Goal: Transaction & Acquisition: Book appointment/travel/reservation

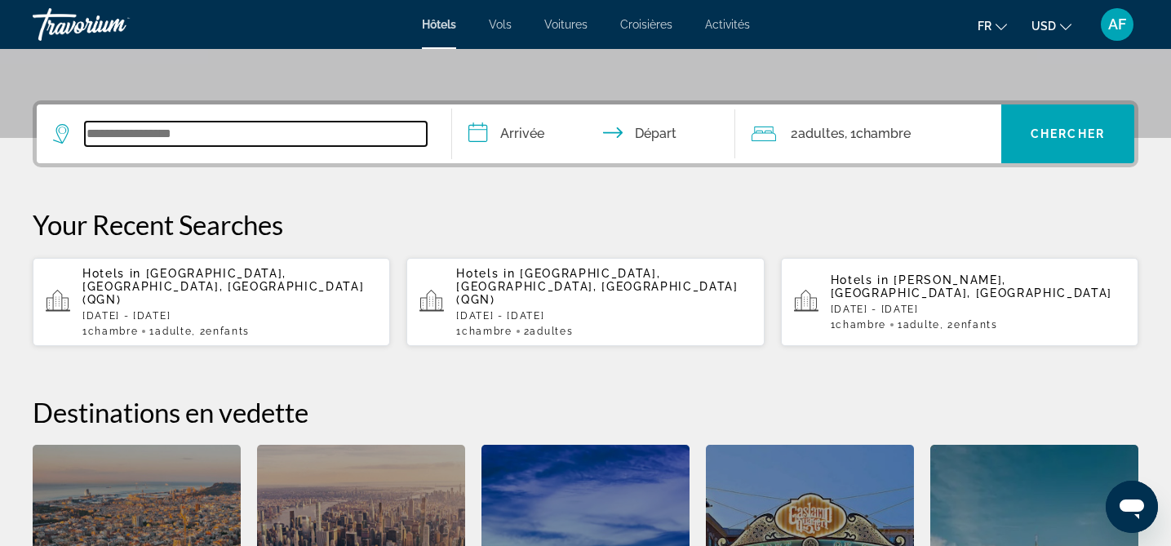
click at [149, 134] on input "Search widget" at bounding box center [256, 134] width 342 height 24
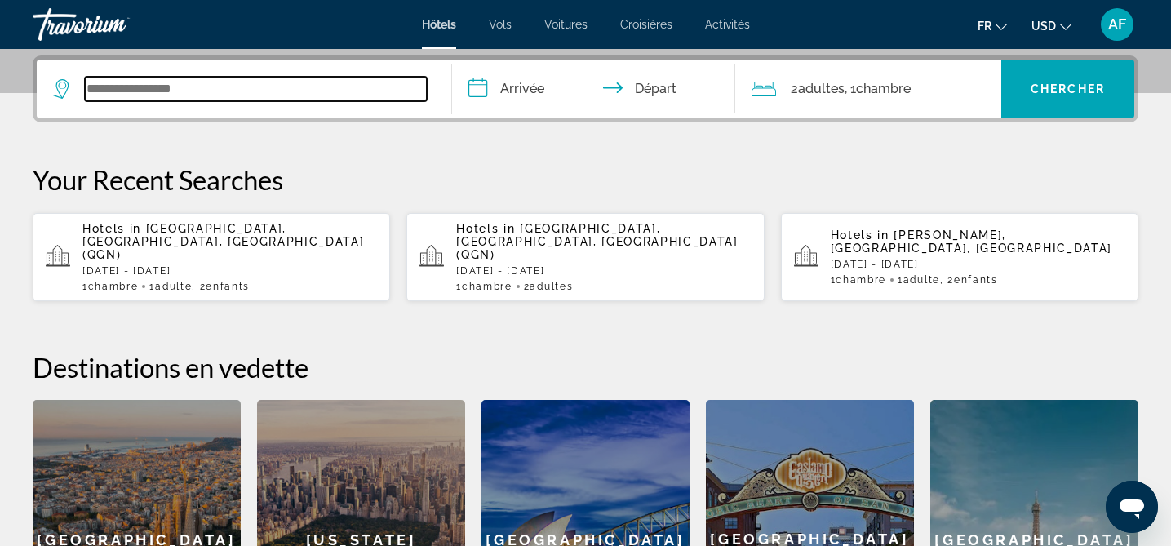
scroll to position [399, 0]
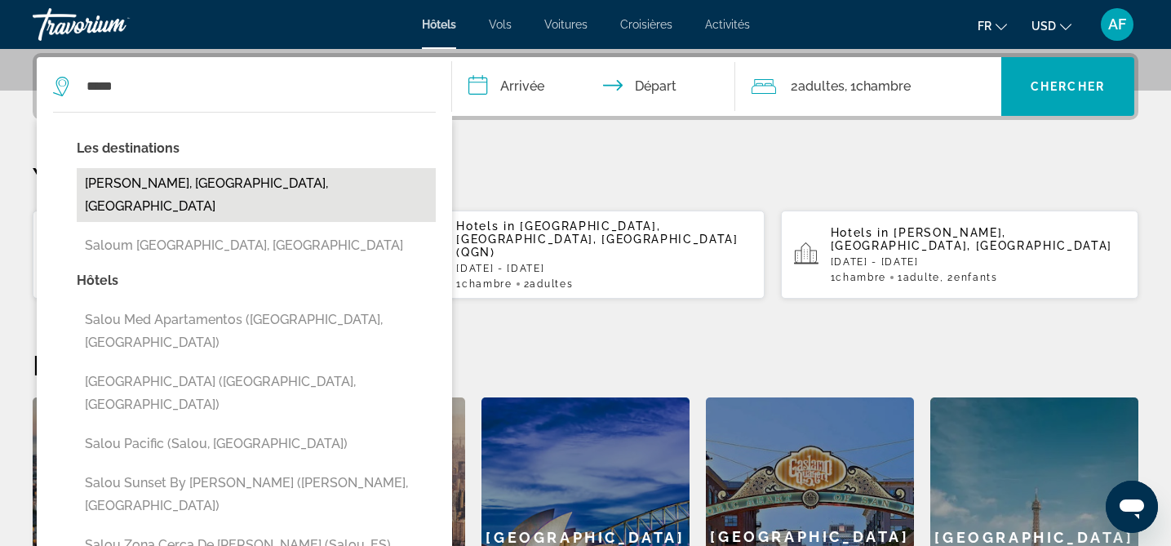
click at [135, 184] on button "[PERSON_NAME], [GEOGRAPHIC_DATA], [GEOGRAPHIC_DATA]" at bounding box center [256, 195] width 359 height 54
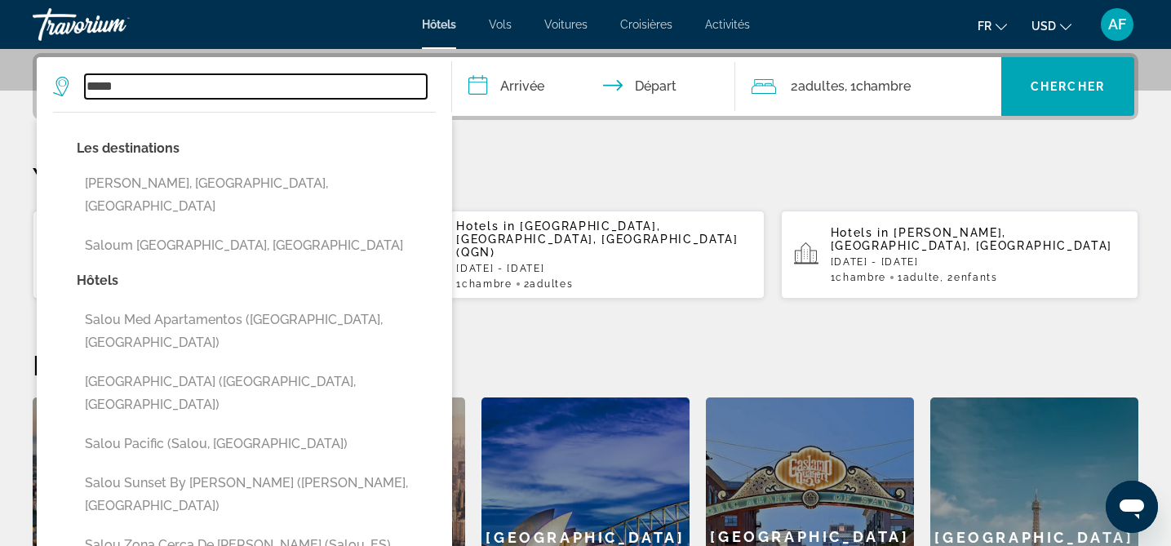
type input "**********"
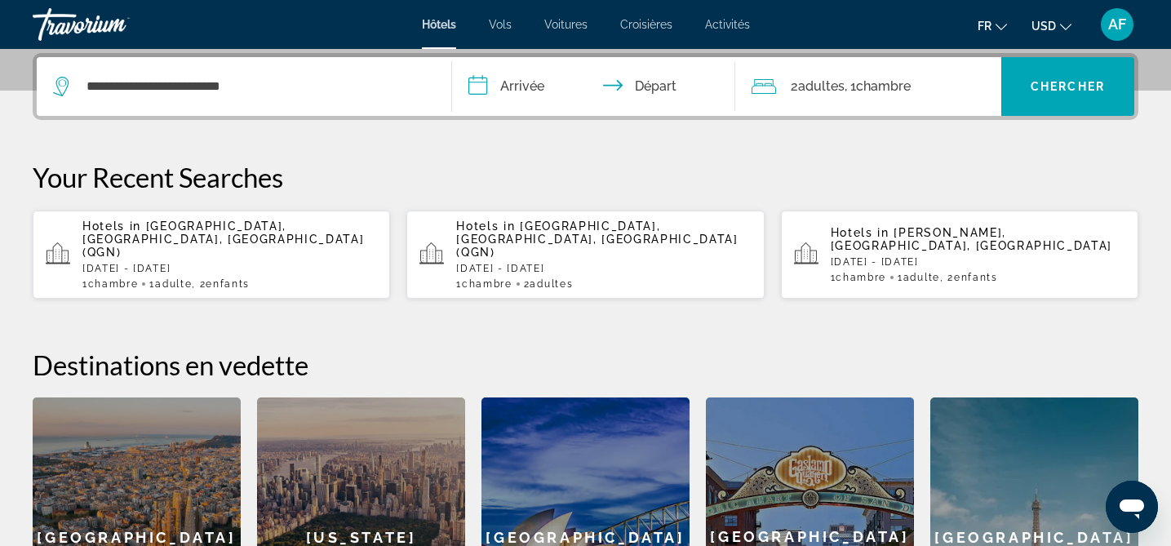
click at [518, 87] on input "**********" at bounding box center [596, 89] width 289 height 64
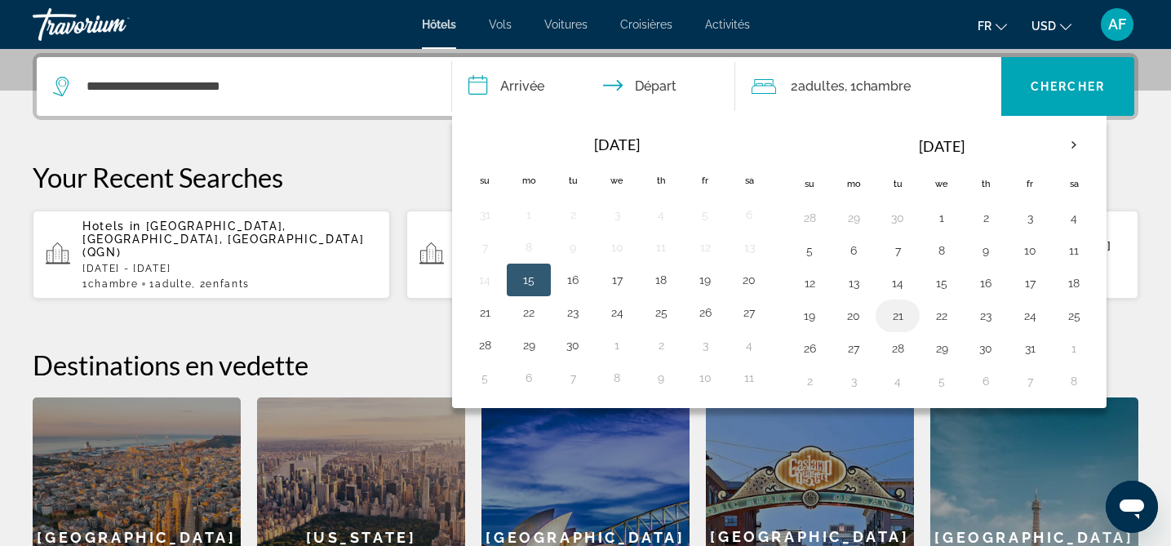
click at [897, 314] on button "21" at bounding box center [898, 315] width 26 height 23
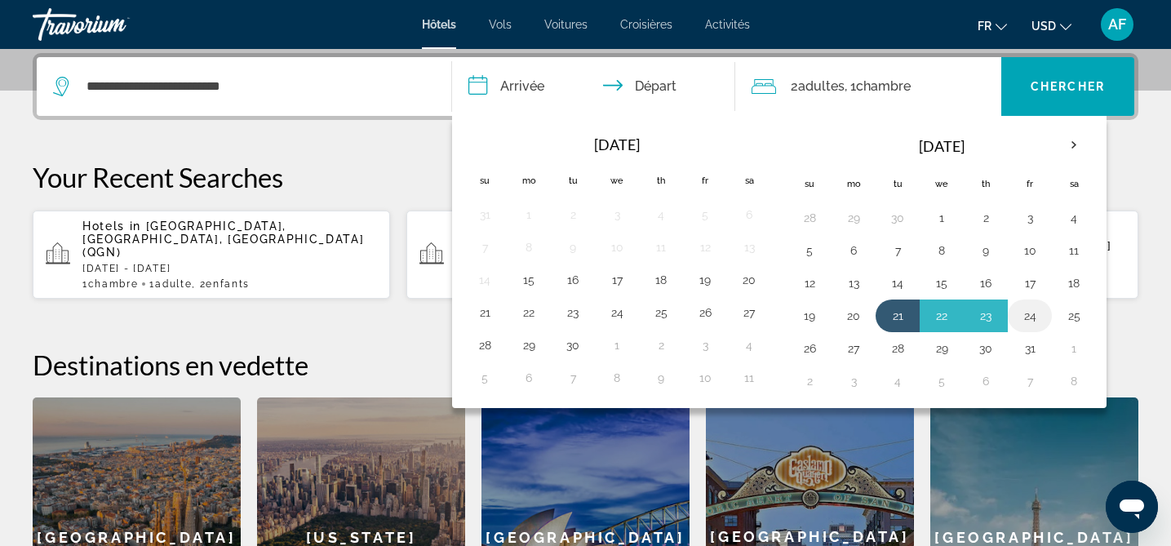
click at [1034, 316] on button "24" at bounding box center [1030, 315] width 26 height 23
type input "**********"
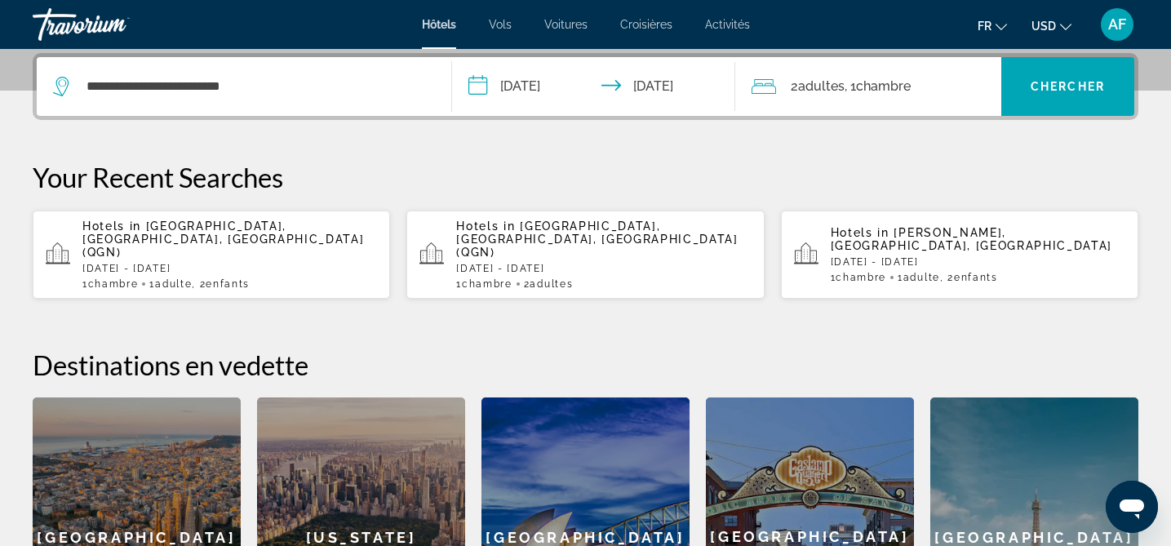
click at [905, 89] on span "Chambre" at bounding box center [883, 86] width 55 height 16
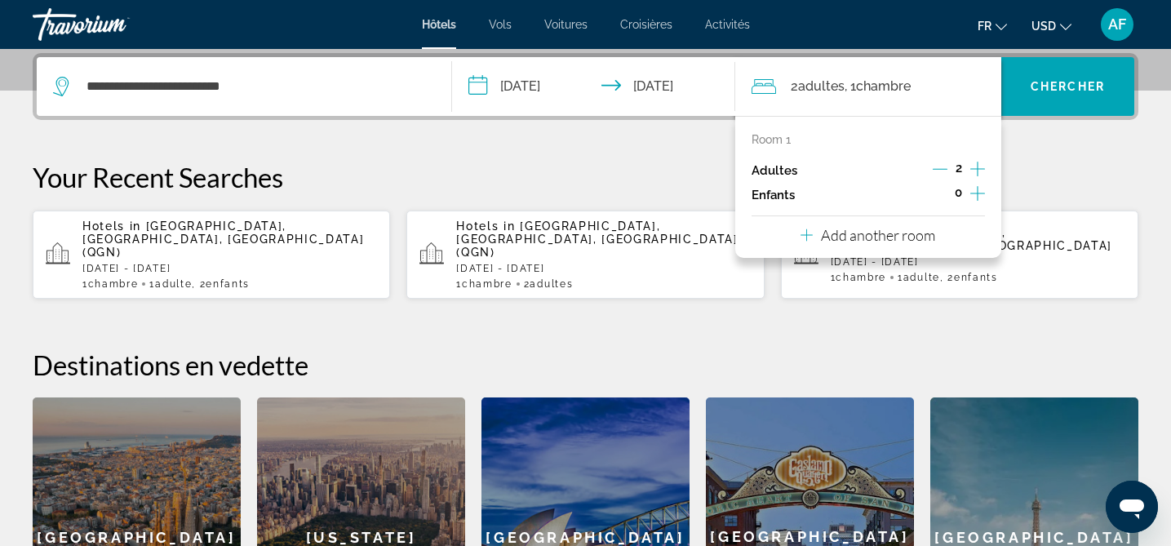
click at [945, 171] on icon "Decrement adults" at bounding box center [940, 169] width 15 height 15
click at [977, 191] on icon "Increment children" at bounding box center [977, 194] width 15 height 20
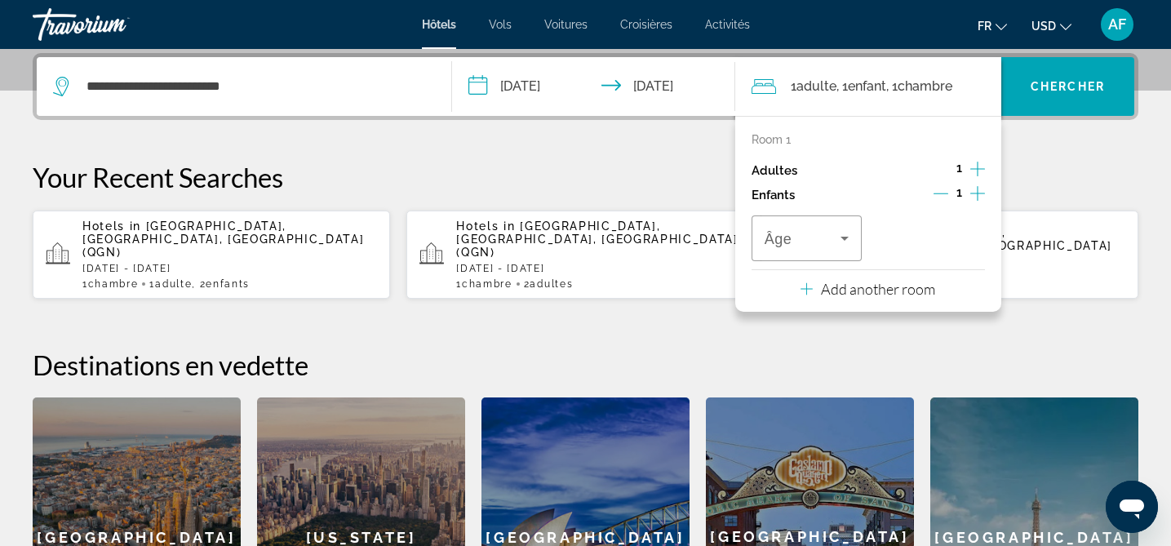
click at [977, 191] on icon "Increment children" at bounding box center [977, 193] width 15 height 15
click at [794, 230] on span "Travelers: 1 adult, 2 children" at bounding box center [803, 239] width 77 height 20
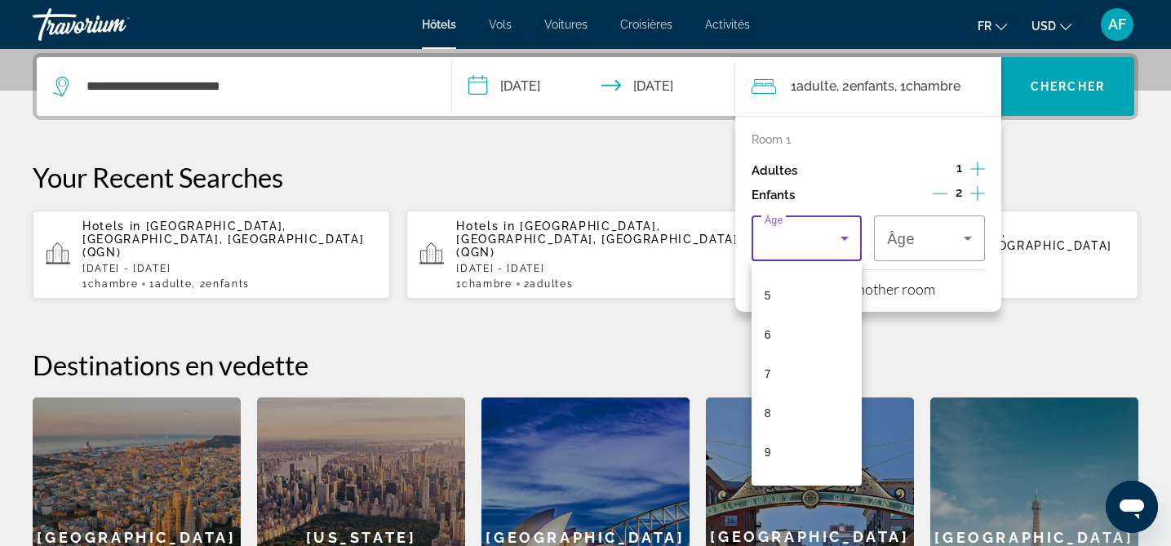
scroll to position [494, 0]
click at [782, 308] on mat-option "13" at bounding box center [807, 302] width 111 height 39
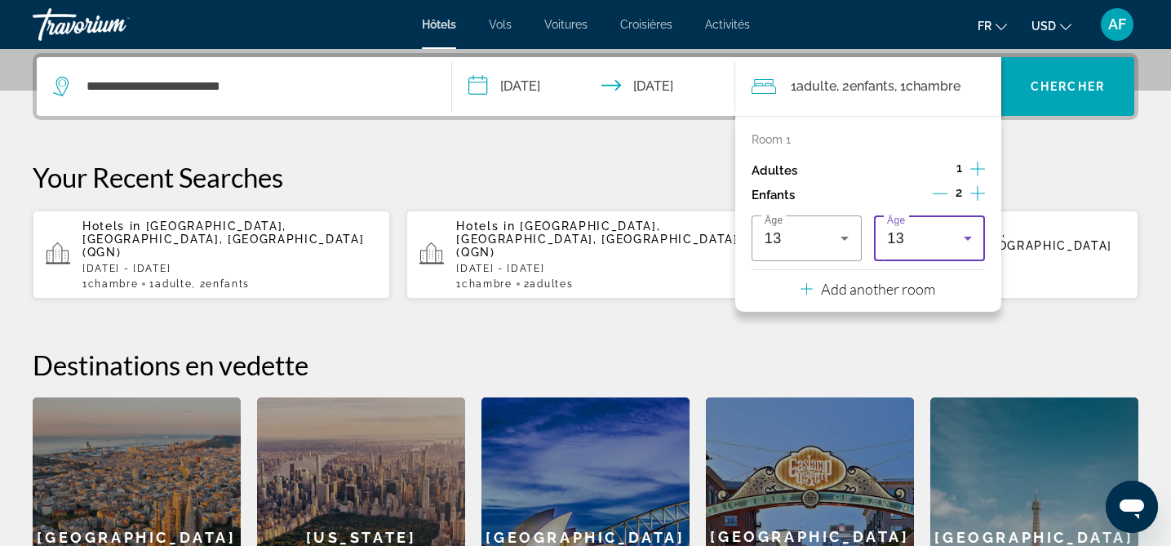
click at [910, 250] on div "13" at bounding box center [929, 238] width 85 height 46
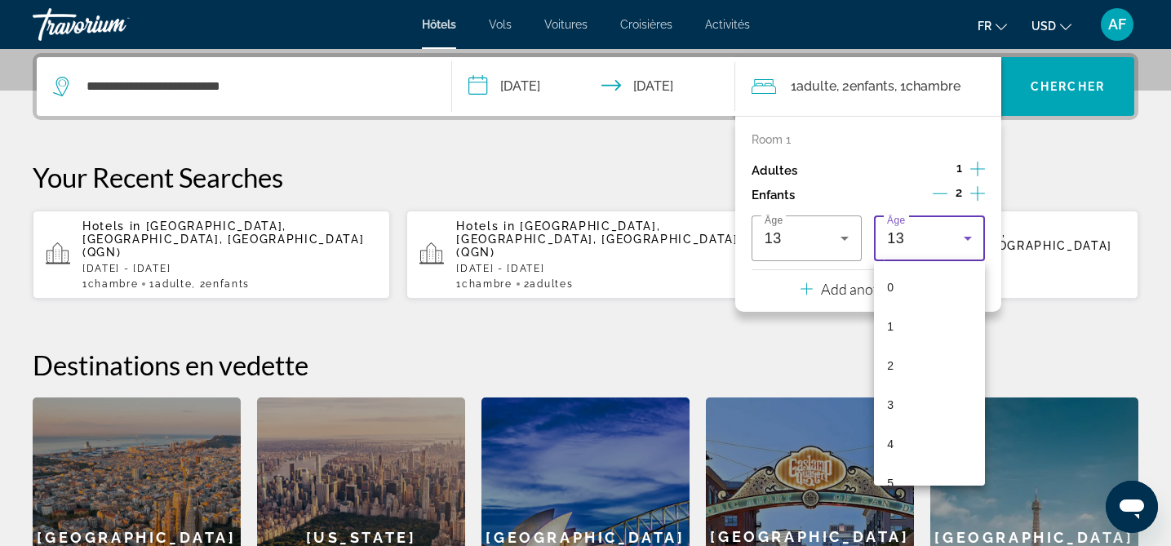
scroll to position [331, 0]
click at [905, 313] on mat-option "9" at bounding box center [929, 309] width 111 height 39
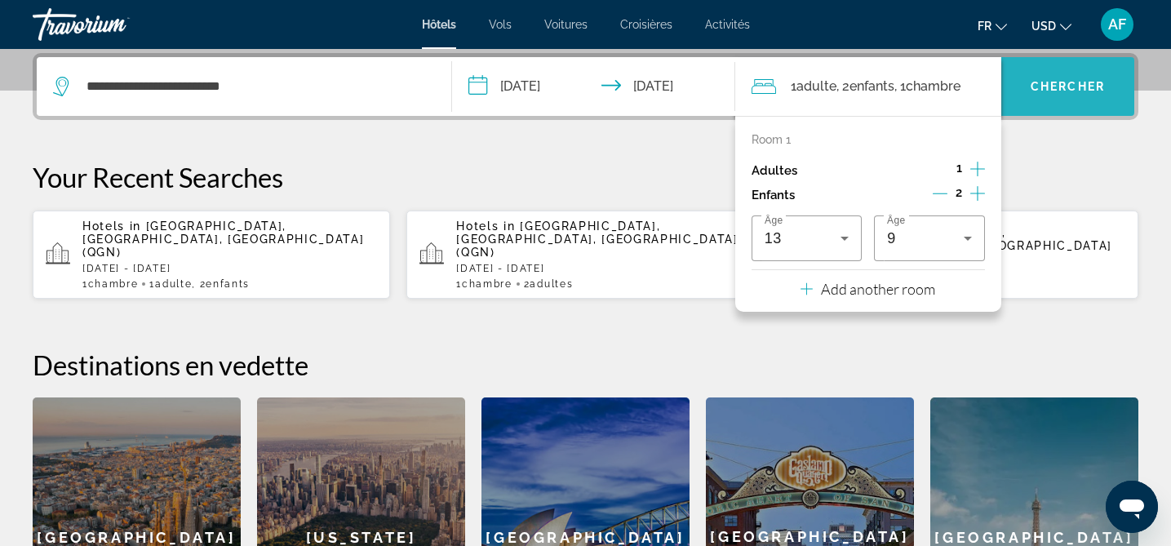
click at [1086, 93] on span "Search widget" at bounding box center [1067, 86] width 133 height 39
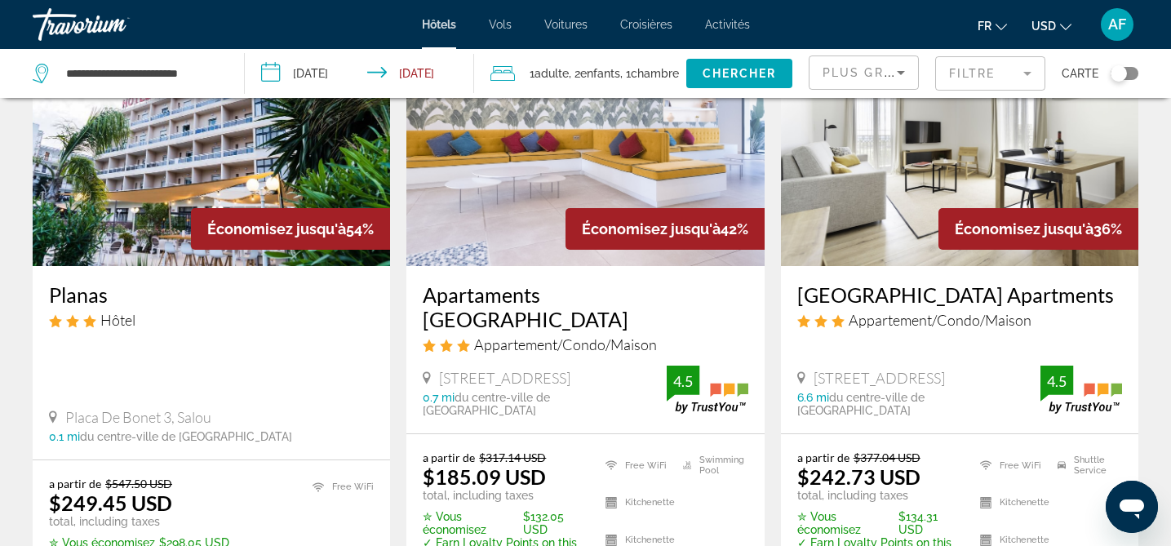
scroll to position [160, 0]
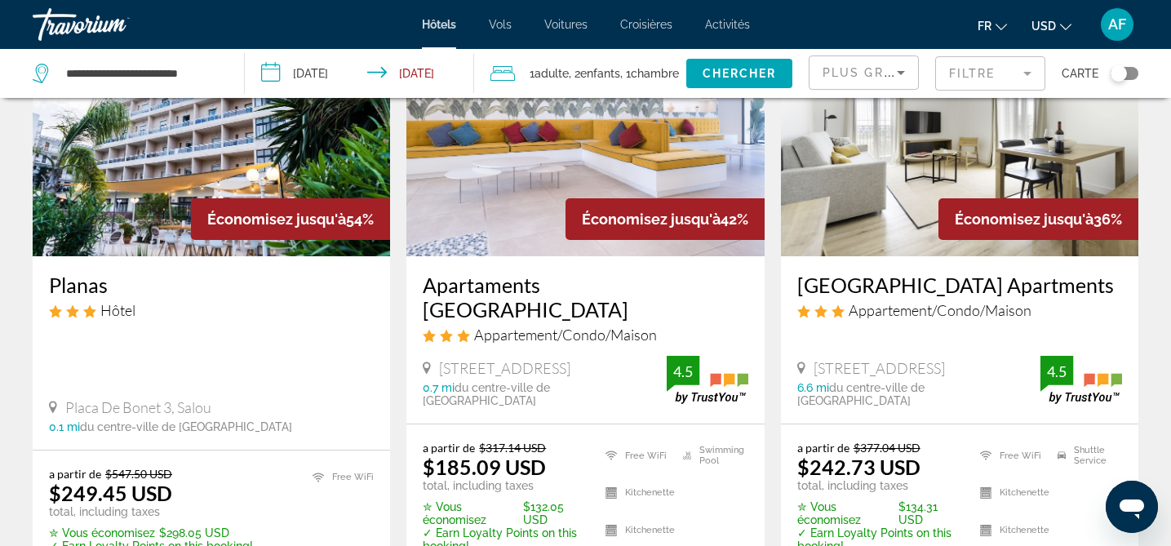
click at [1064, 29] on icon "Change currency" at bounding box center [1065, 26] width 11 height 11
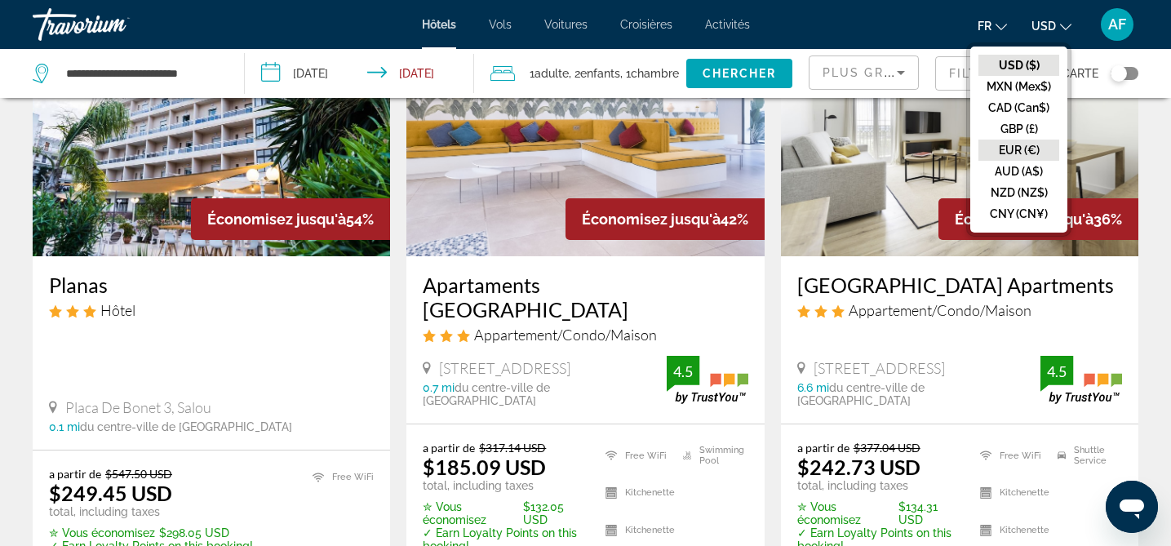
click at [1036, 147] on button "EUR (€)" at bounding box center [1019, 150] width 81 height 21
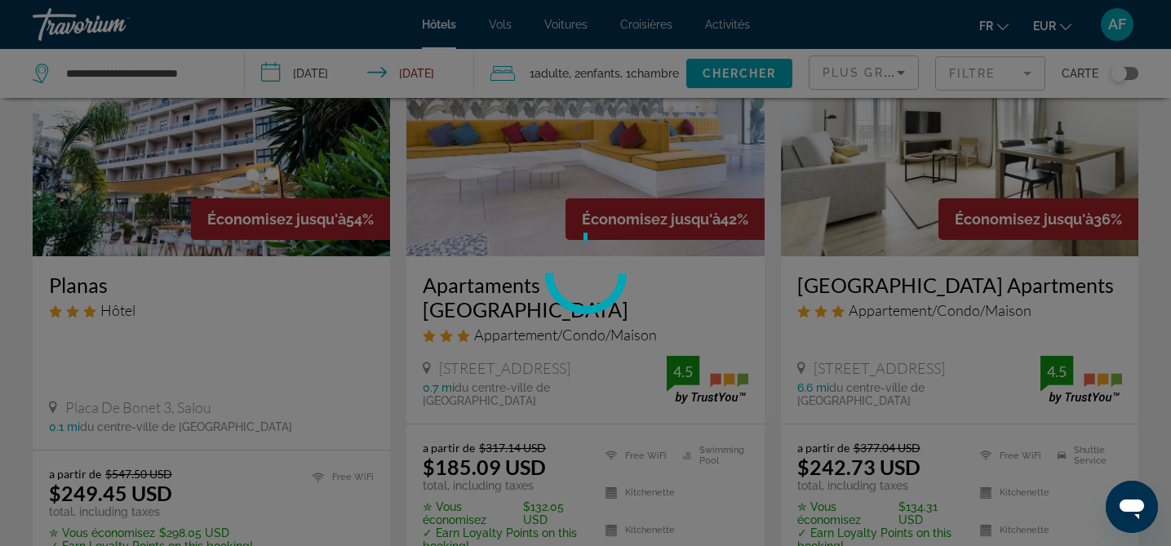
scroll to position [0, 0]
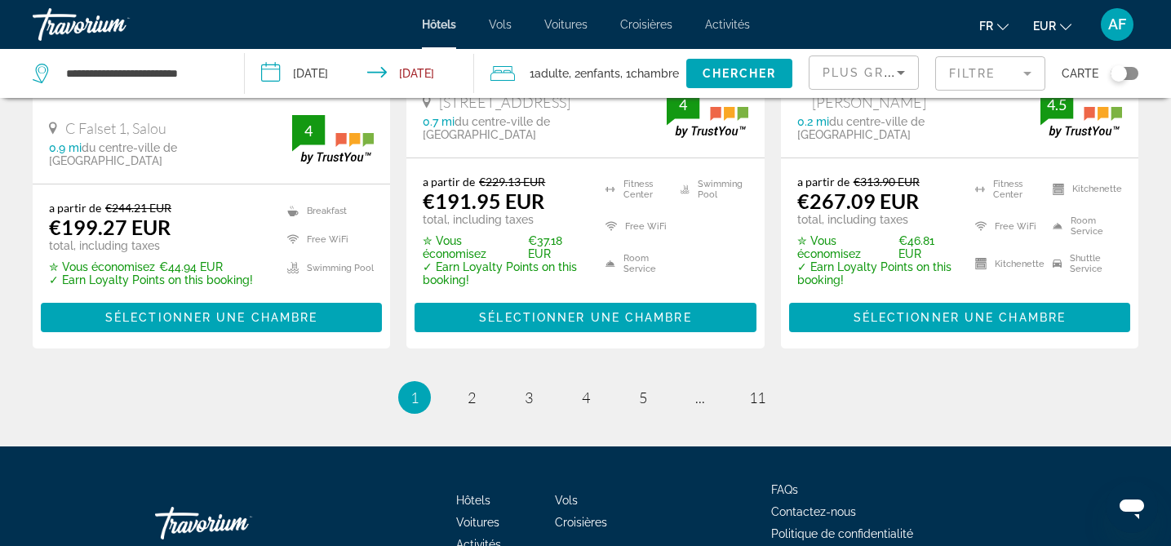
scroll to position [2340, 0]
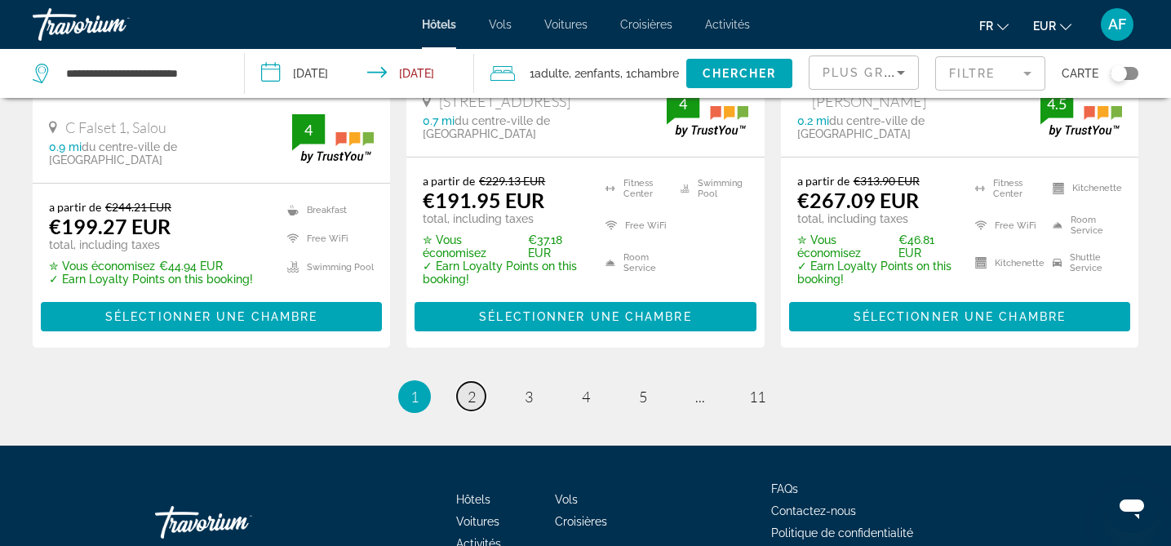
click at [474, 388] on span "2" at bounding box center [472, 397] width 8 height 18
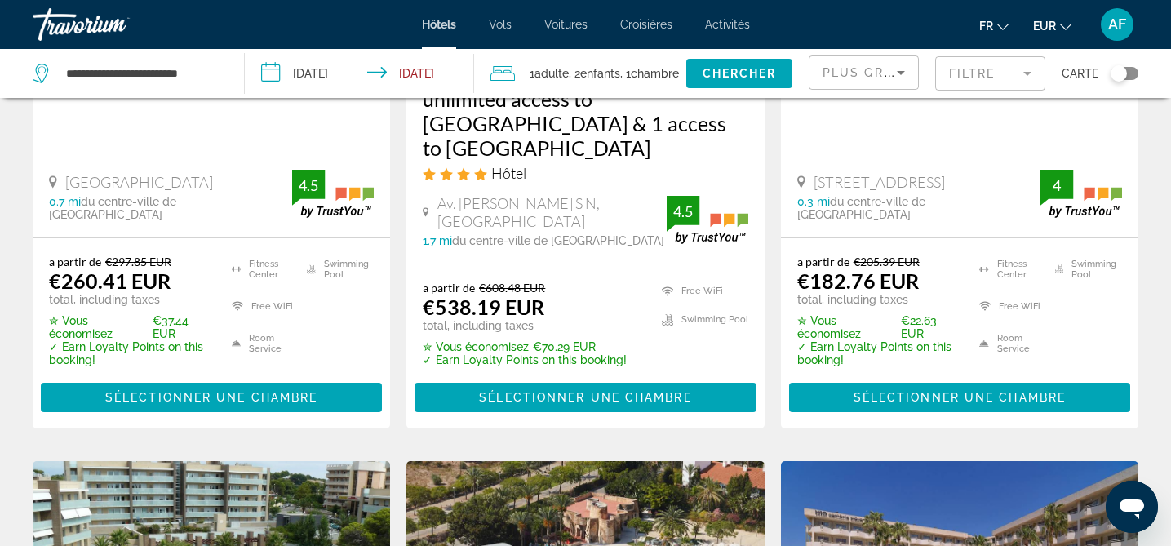
scroll to position [392, 0]
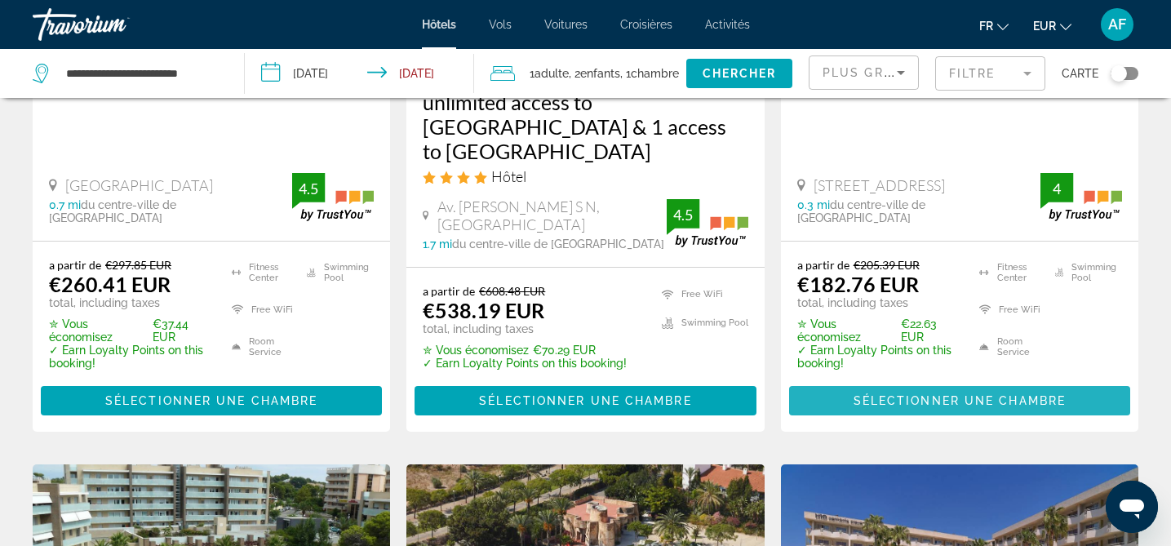
click at [883, 394] on span "Sélectionner une chambre" at bounding box center [960, 400] width 212 height 13
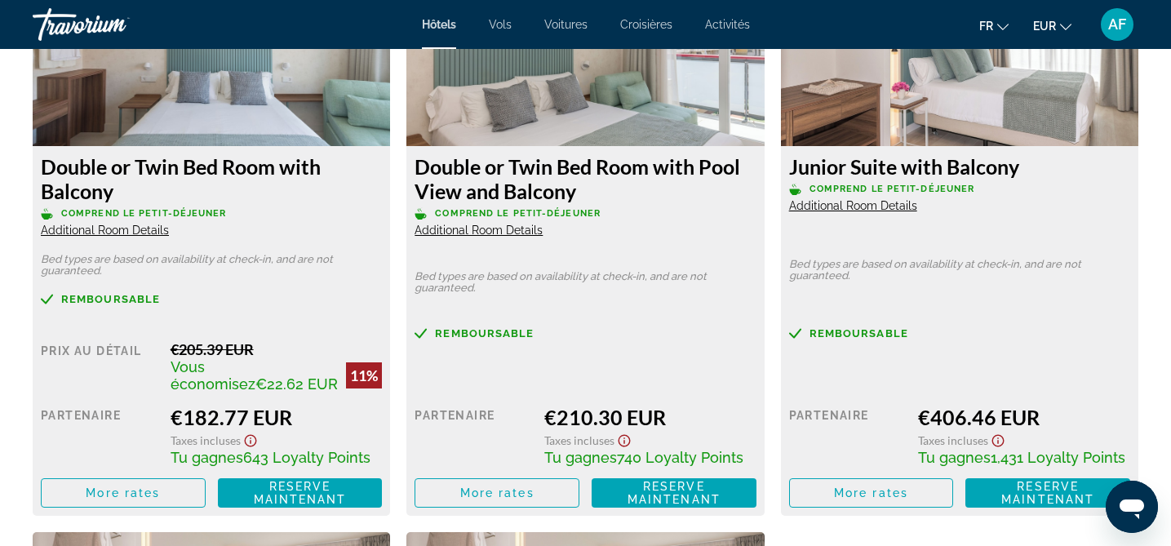
scroll to position [2343, 0]
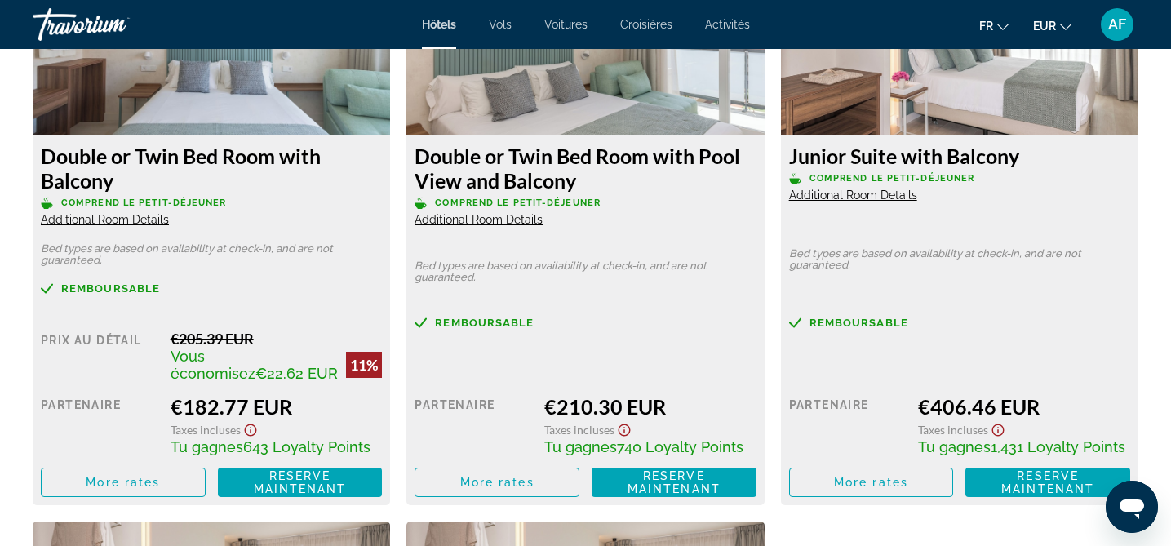
click at [129, 218] on span "Additional Room Details" at bounding box center [105, 219] width 128 height 13
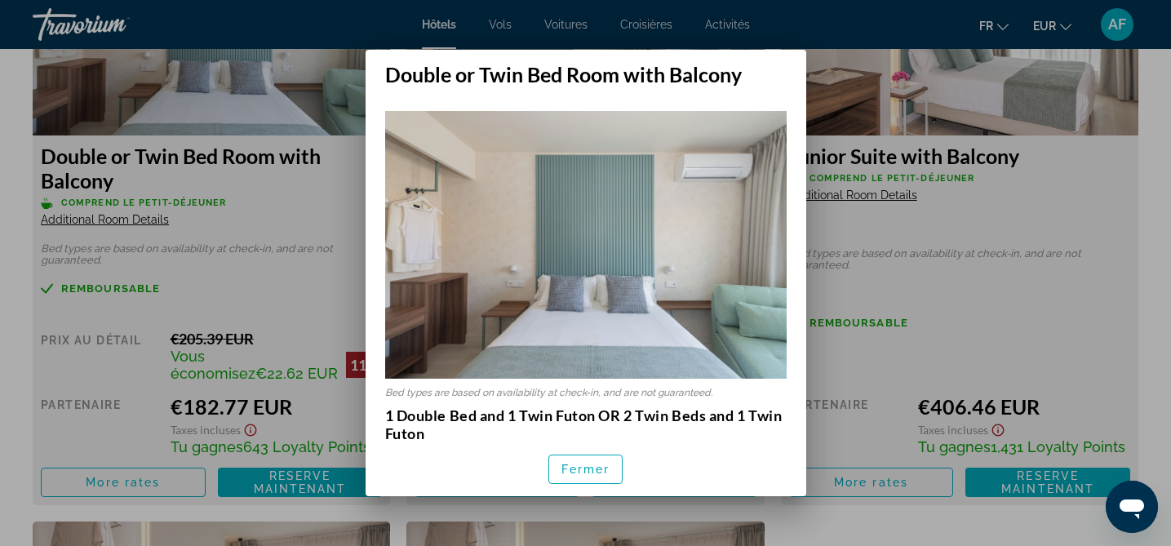
scroll to position [0, 0]
click at [578, 468] on span "Fermer" at bounding box center [586, 469] width 49 height 13
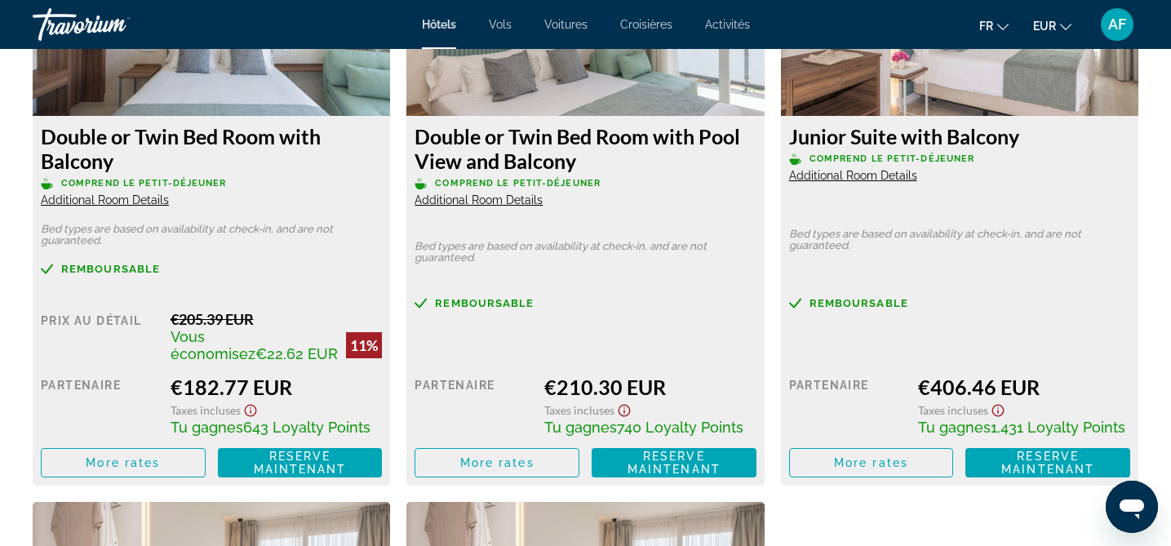
scroll to position [2413, 0]
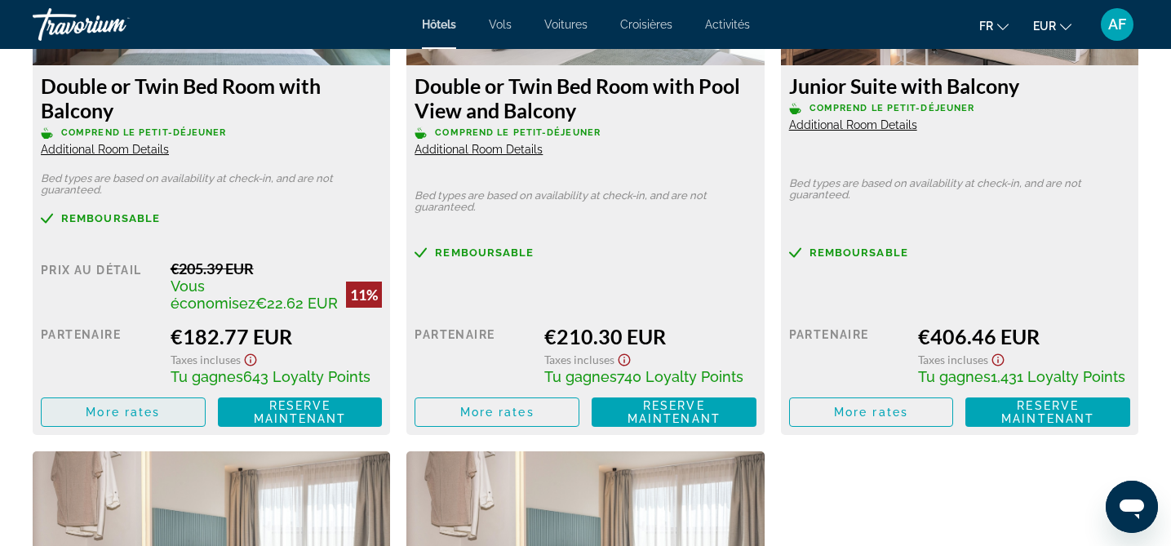
click at [145, 406] on span "More rates" at bounding box center [123, 412] width 74 height 13
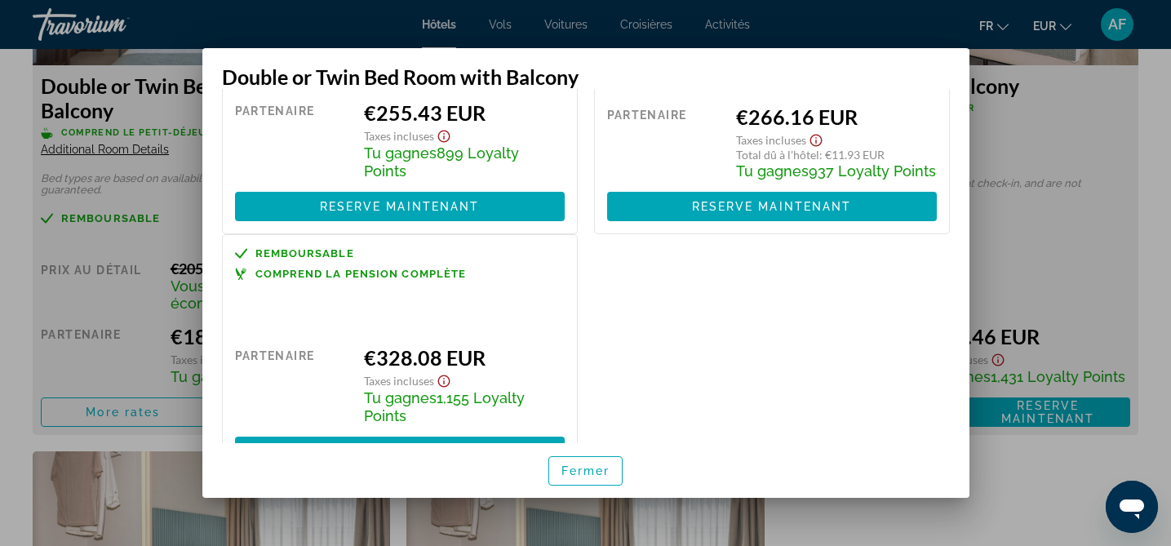
scroll to position [461, 0]
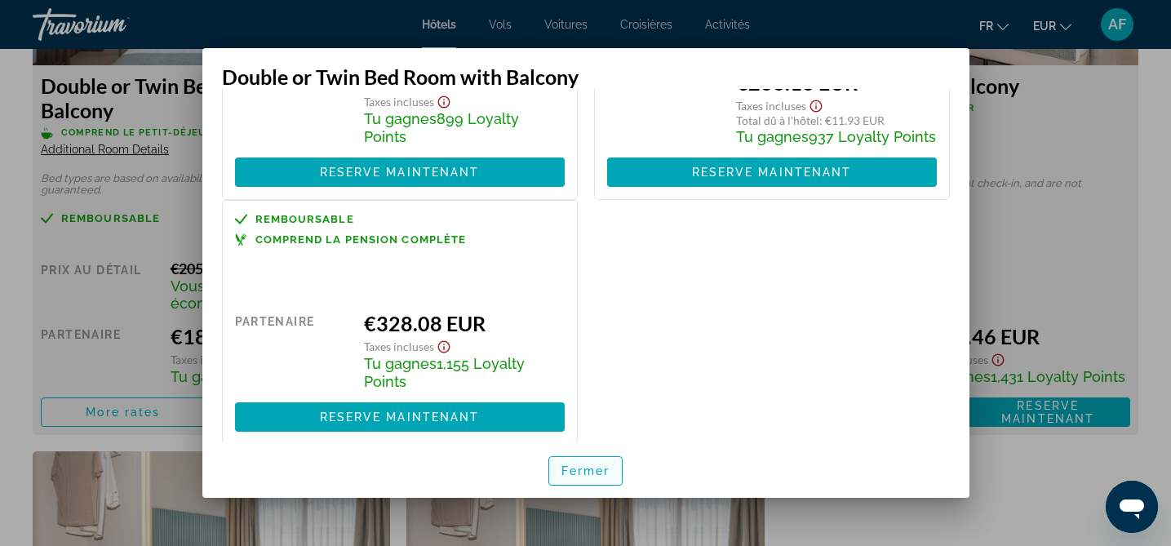
click at [574, 470] on span "Fermer" at bounding box center [586, 470] width 49 height 13
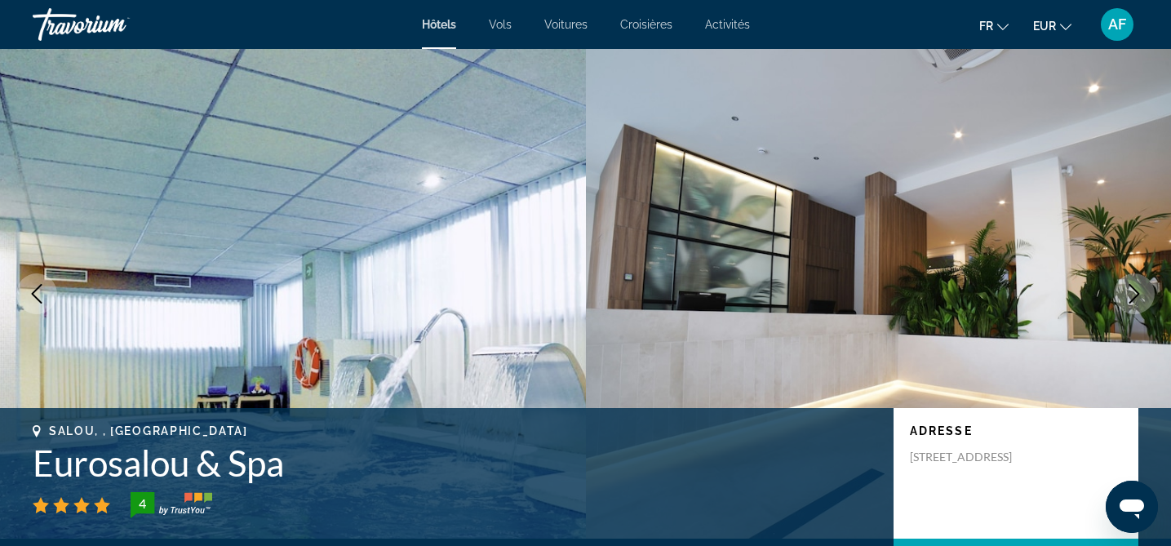
scroll to position [2413, 0]
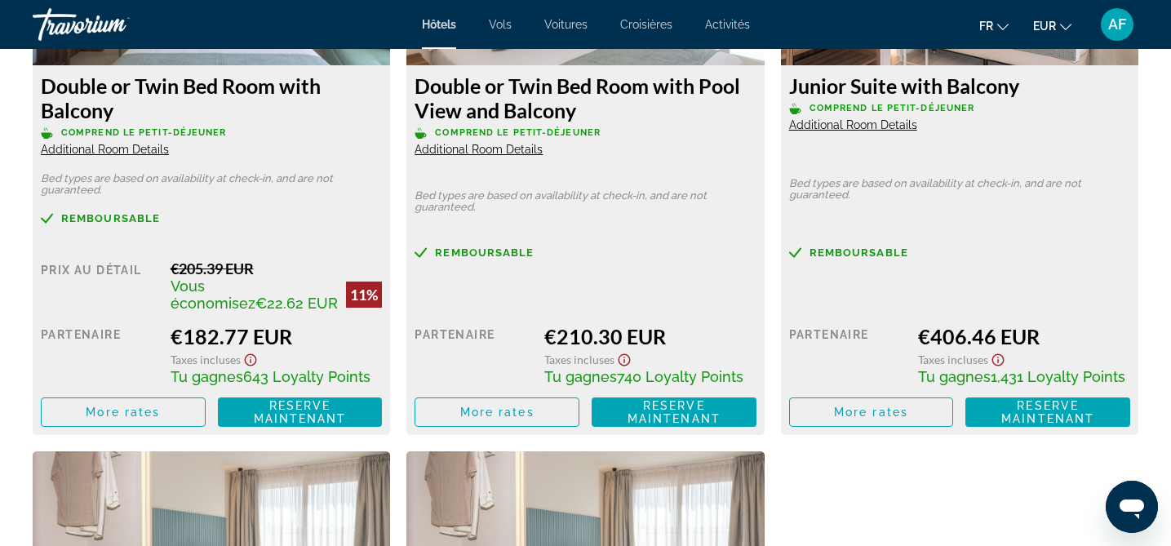
click at [140, 148] on span "Additional Room Details" at bounding box center [105, 149] width 128 height 13
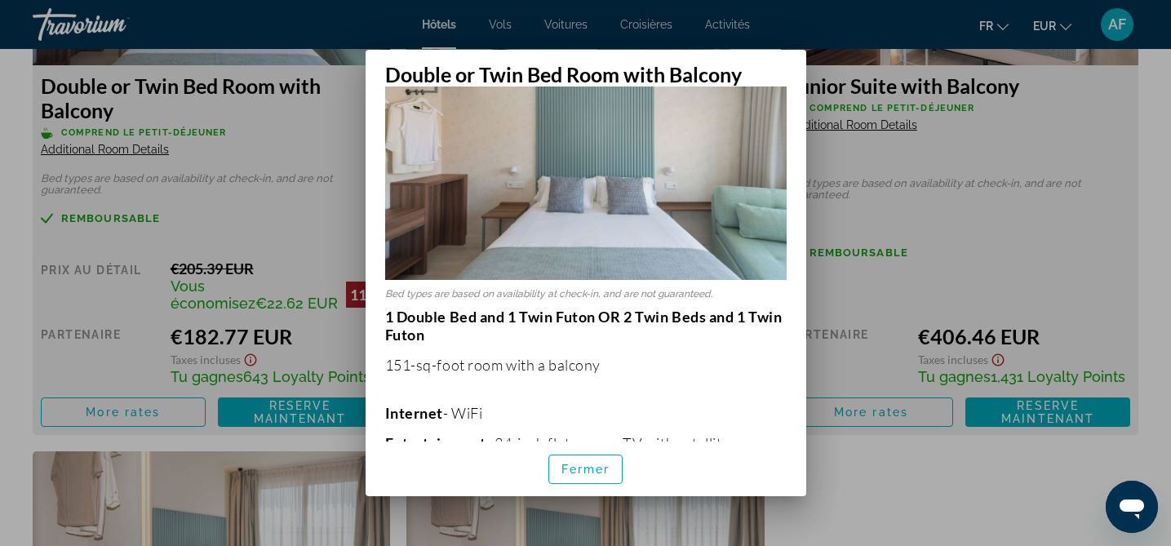
scroll to position [93, 0]
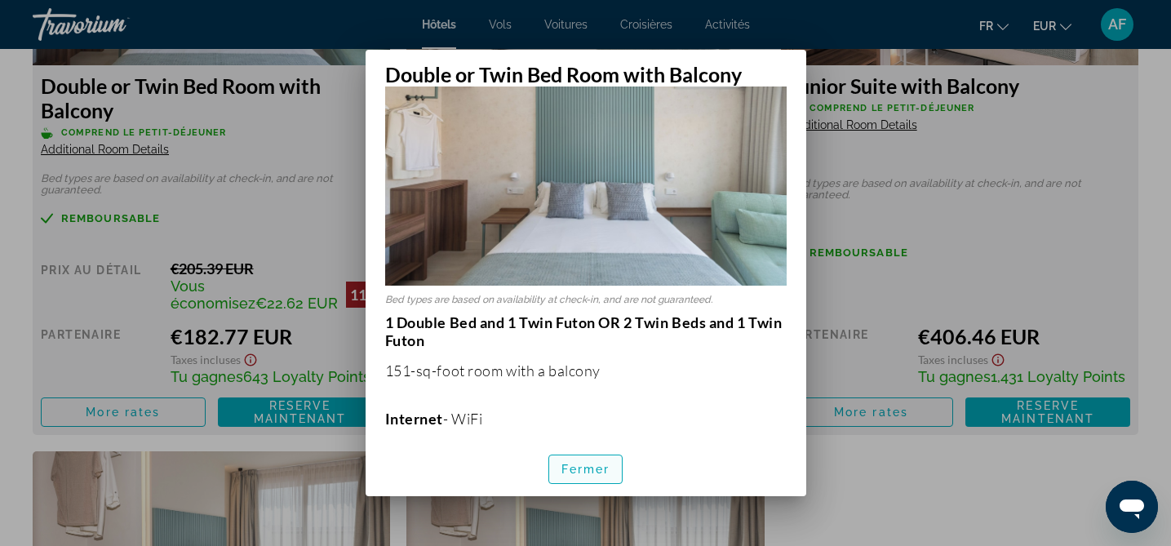
click at [586, 471] on span "Fermer" at bounding box center [586, 469] width 49 height 13
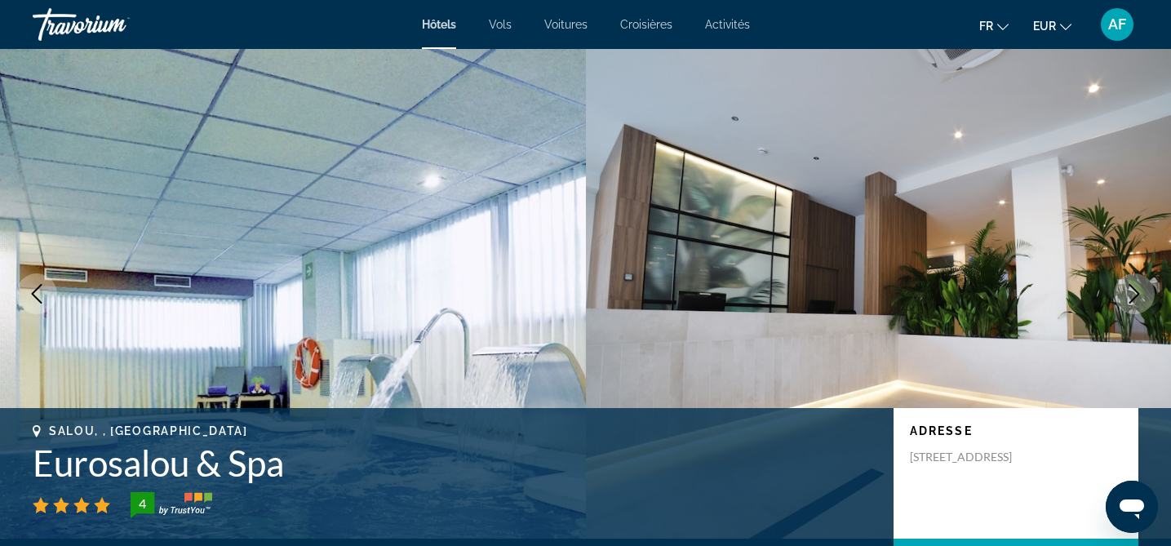
scroll to position [2413, 0]
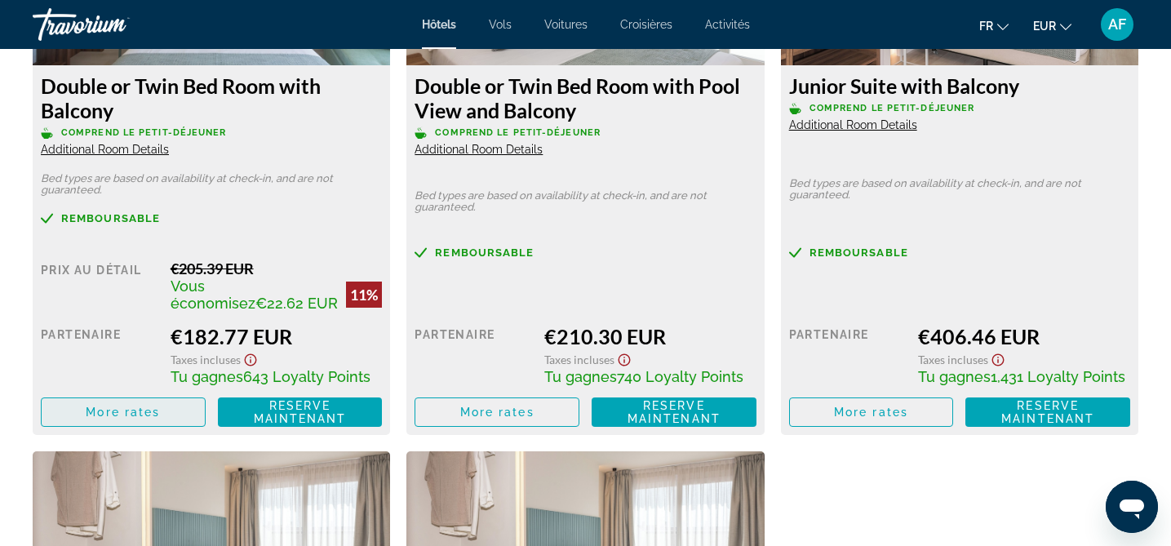
click at [137, 415] on span "More rates" at bounding box center [123, 412] width 74 height 13
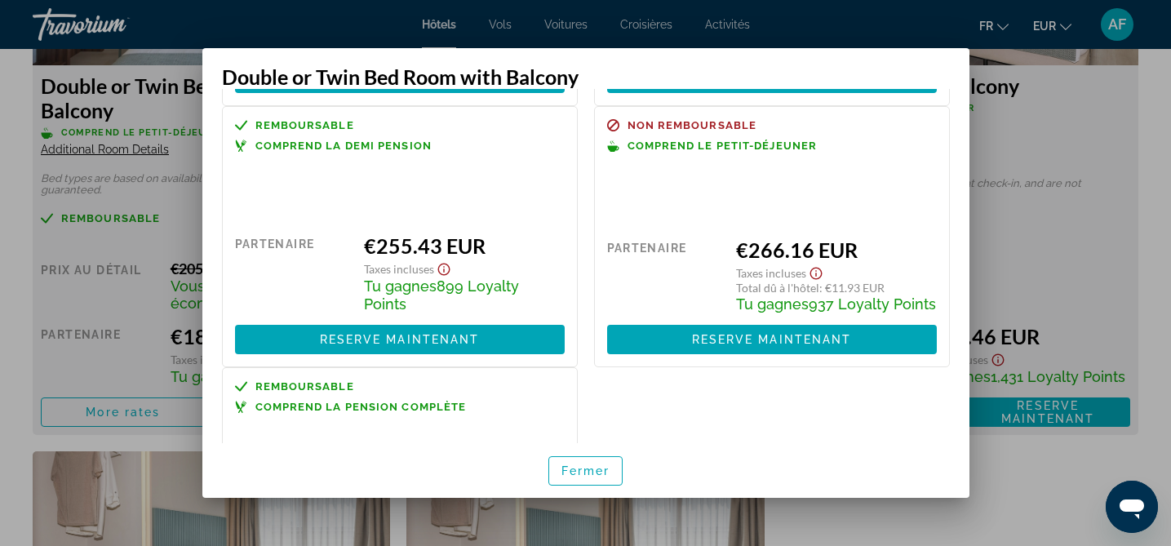
scroll to position [297, 0]
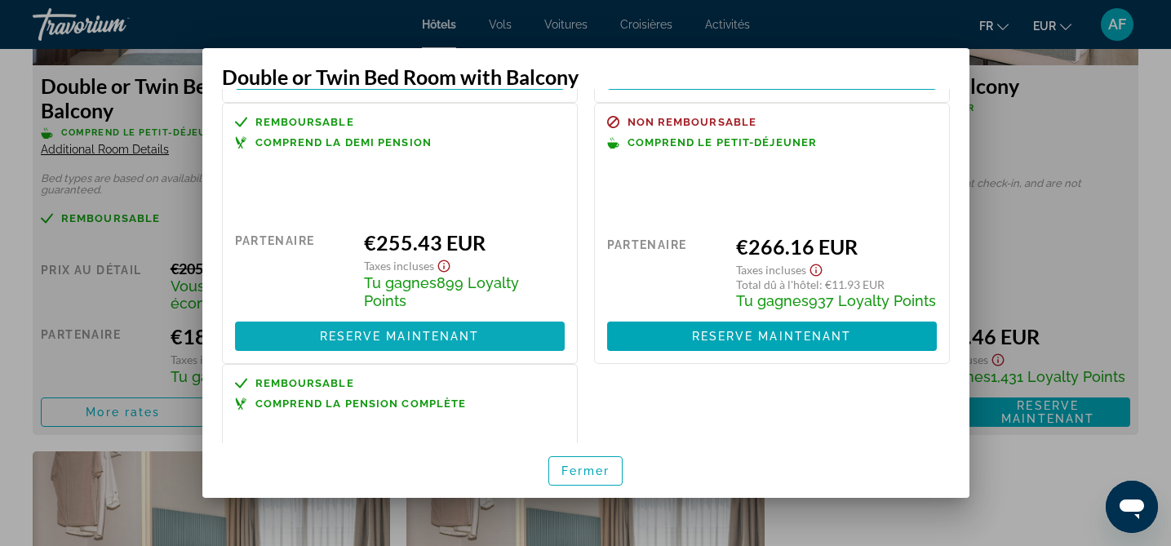
click at [443, 330] on span "Reserve maintenant" at bounding box center [400, 336] width 160 height 13
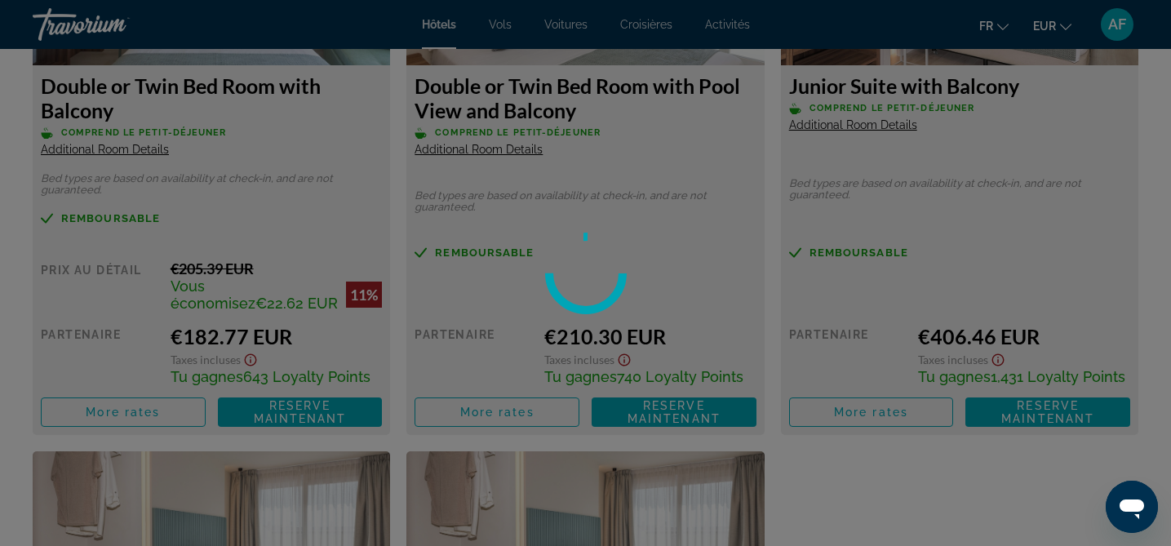
scroll to position [2413, 0]
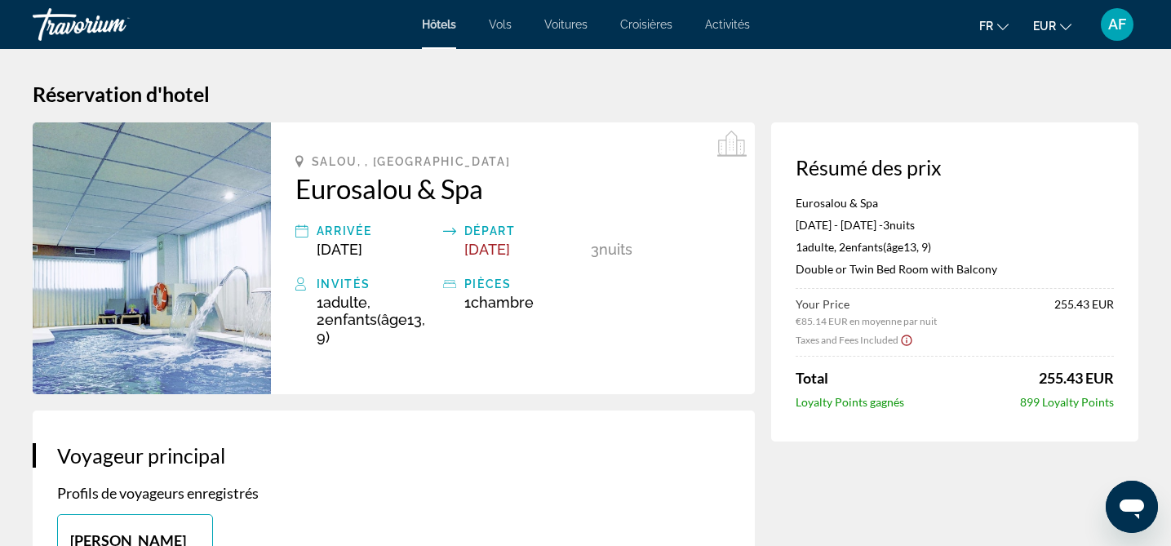
click at [99, 24] on div "Travorium" at bounding box center [114, 24] width 163 height 42
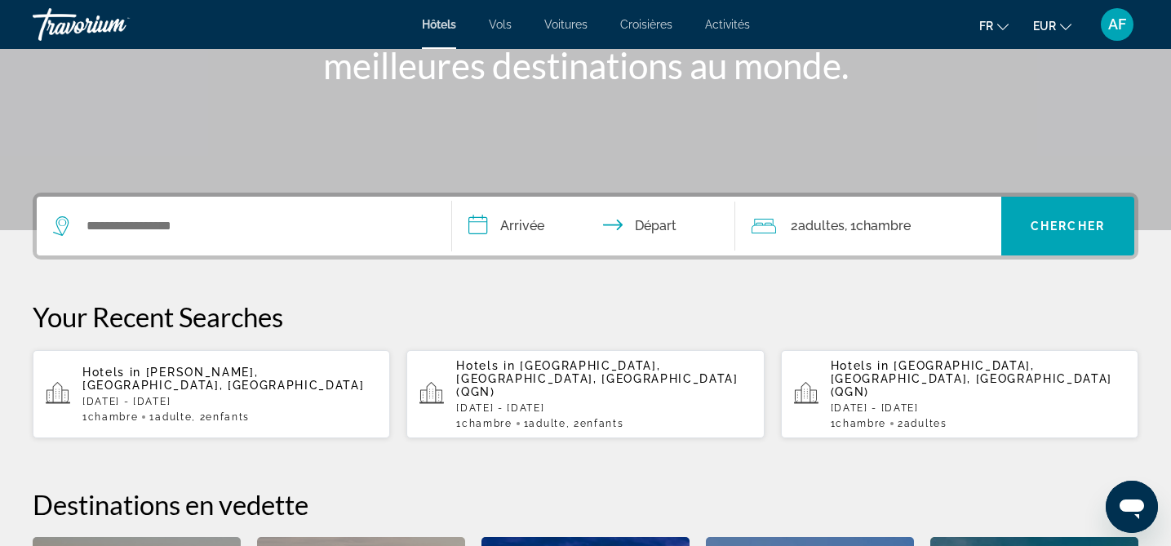
scroll to position [267, 0]
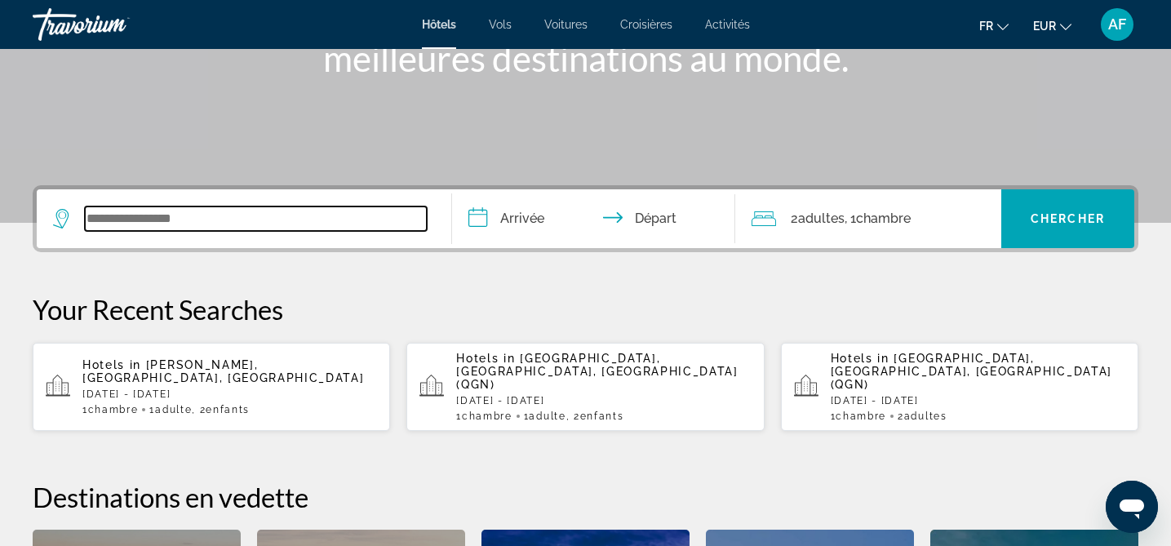
click at [154, 228] on input "Search widget" at bounding box center [256, 218] width 342 height 24
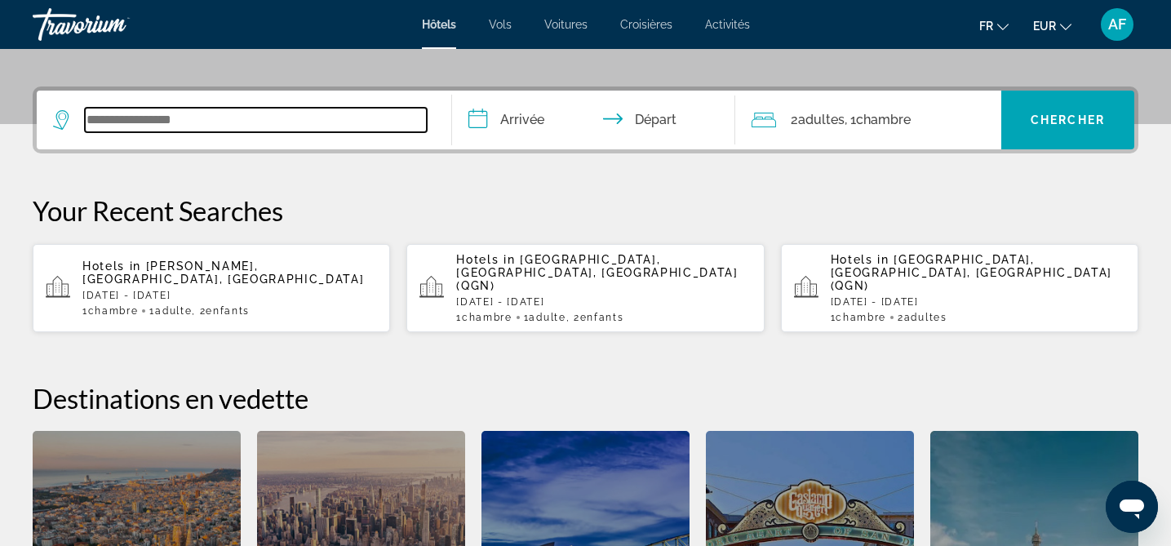
scroll to position [399, 0]
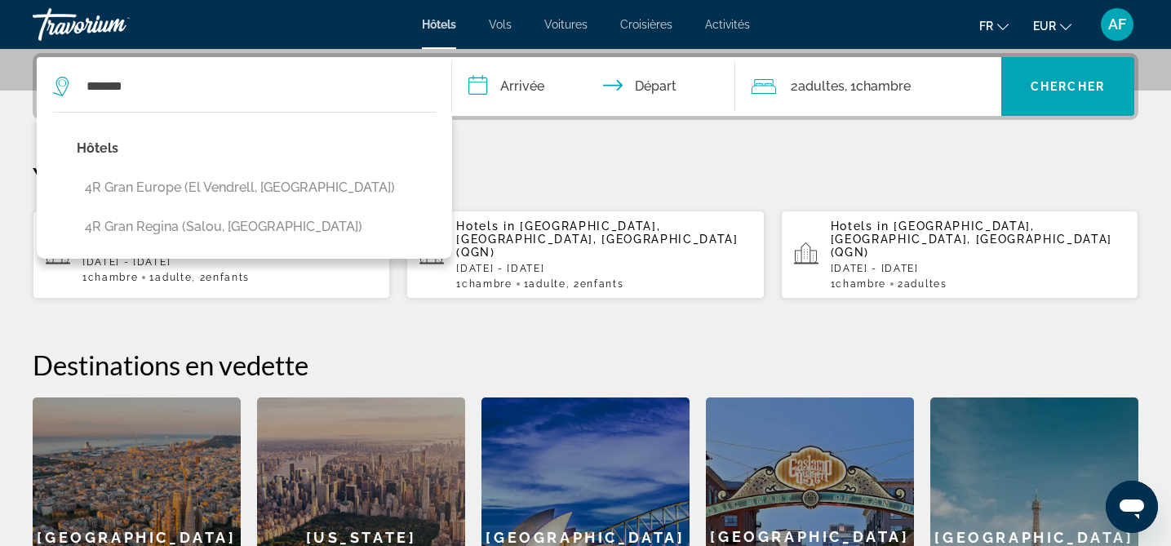
click at [154, 223] on button "4R Gran Regina (Salou, [GEOGRAPHIC_DATA])" at bounding box center [256, 226] width 359 height 31
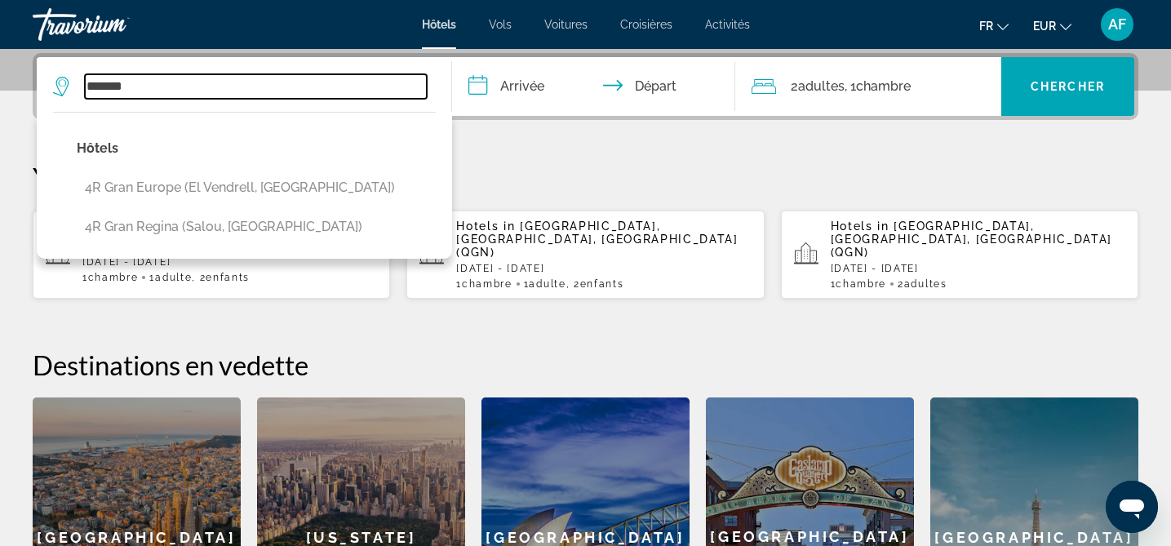
type input "**********"
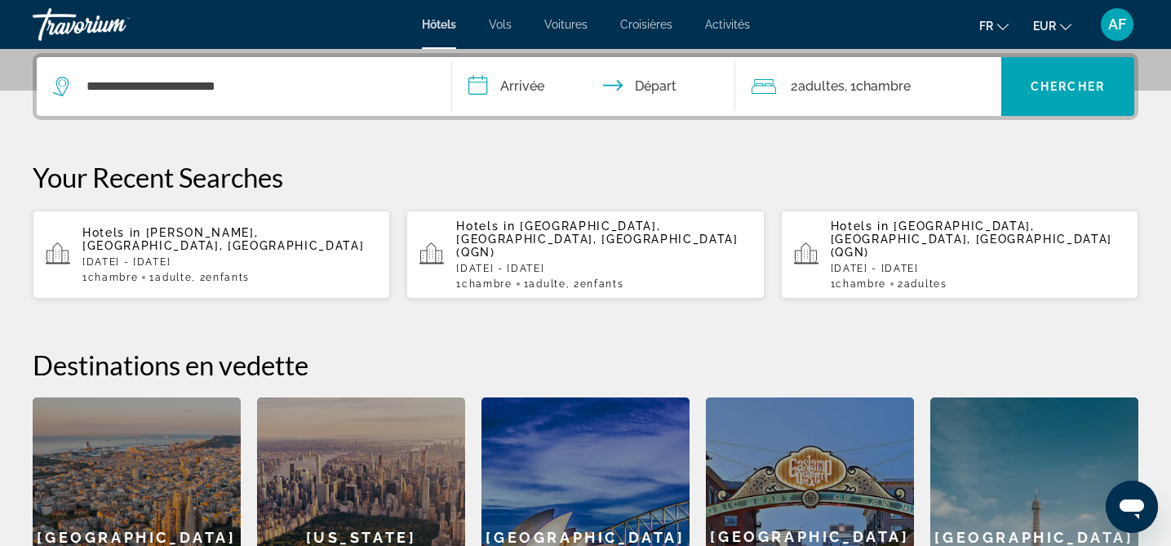
click at [506, 93] on input "**********" at bounding box center [596, 89] width 289 height 64
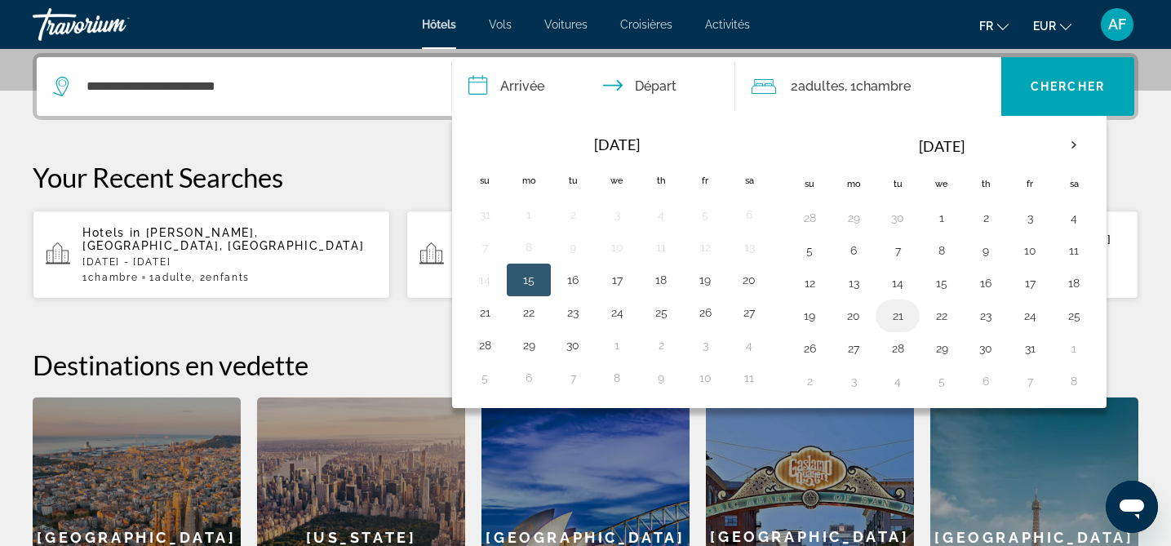
click at [896, 314] on button "21" at bounding box center [898, 315] width 26 height 23
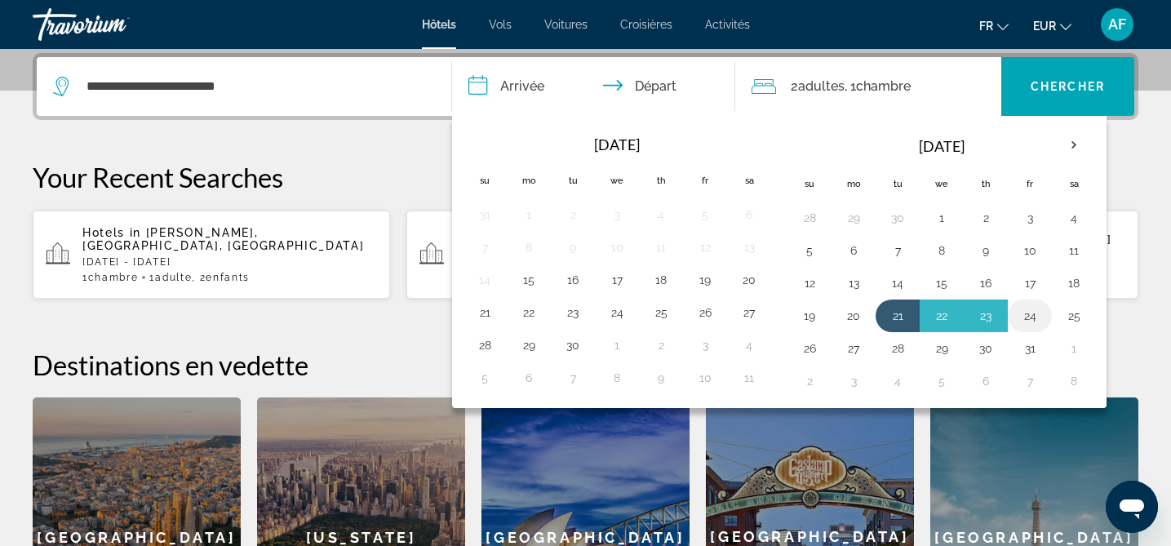
click at [1028, 322] on button "24" at bounding box center [1030, 315] width 26 height 23
type input "**********"
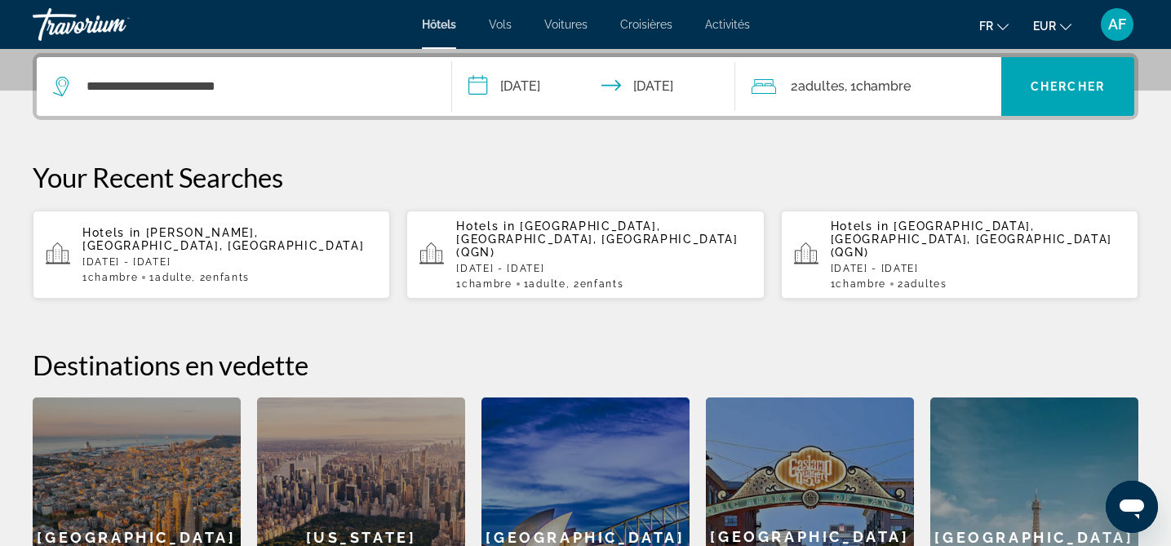
click at [886, 93] on span "Chambre" at bounding box center [883, 86] width 55 height 16
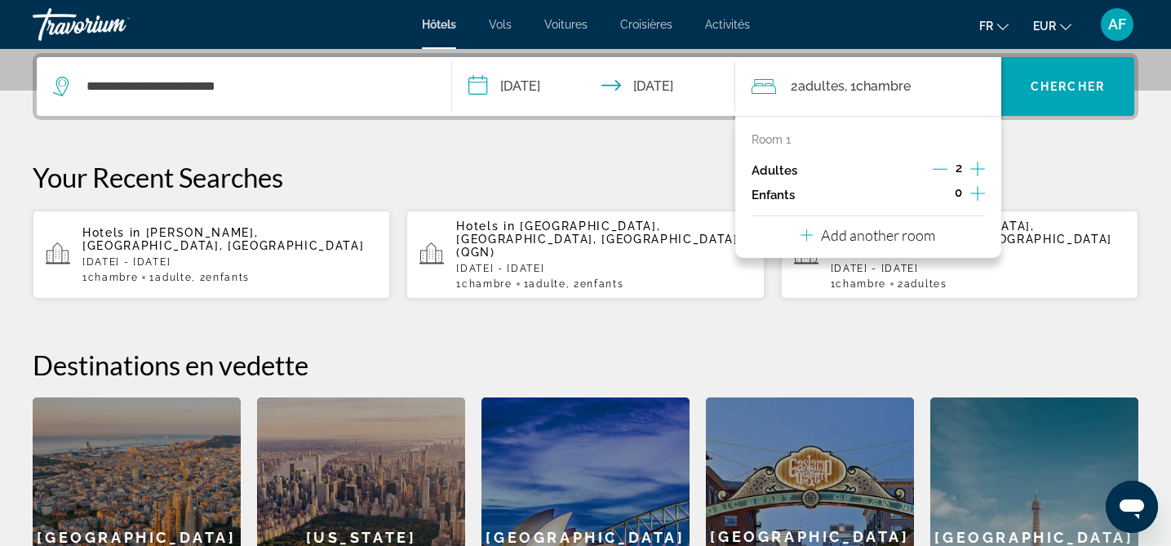
click at [934, 173] on icon "Decrement adults" at bounding box center [940, 169] width 15 height 15
click at [988, 191] on div "Room 1 Adultes 1 Enfants 0 Add another room" at bounding box center [868, 187] width 266 height 142
click at [982, 192] on icon "Increment children" at bounding box center [977, 194] width 15 height 20
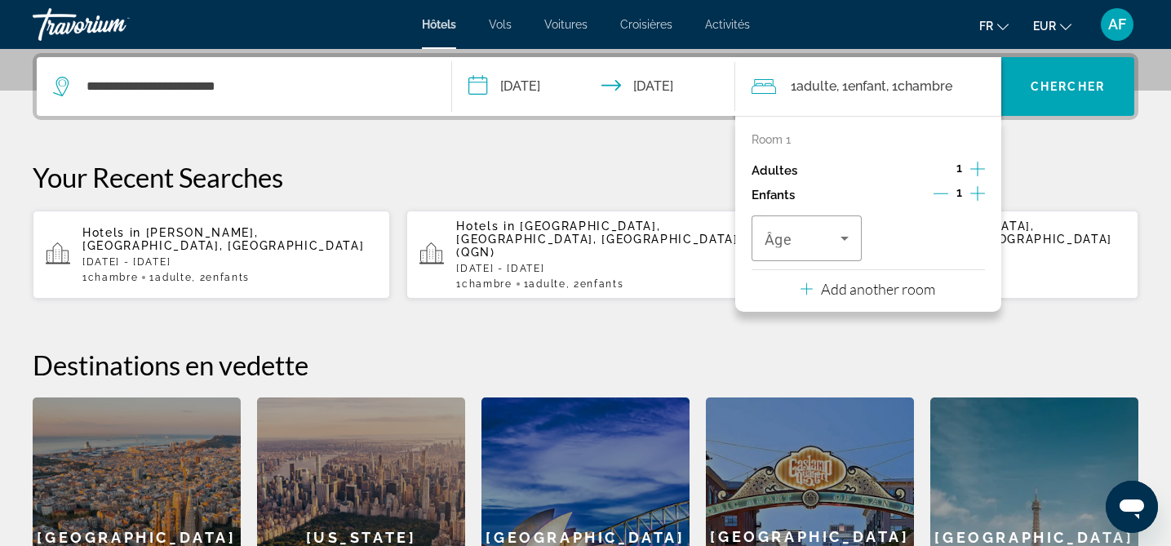
click at [982, 193] on icon "Increment children" at bounding box center [977, 194] width 15 height 20
click at [823, 246] on span "Travelers: 1 adult, 2 children" at bounding box center [803, 239] width 77 height 20
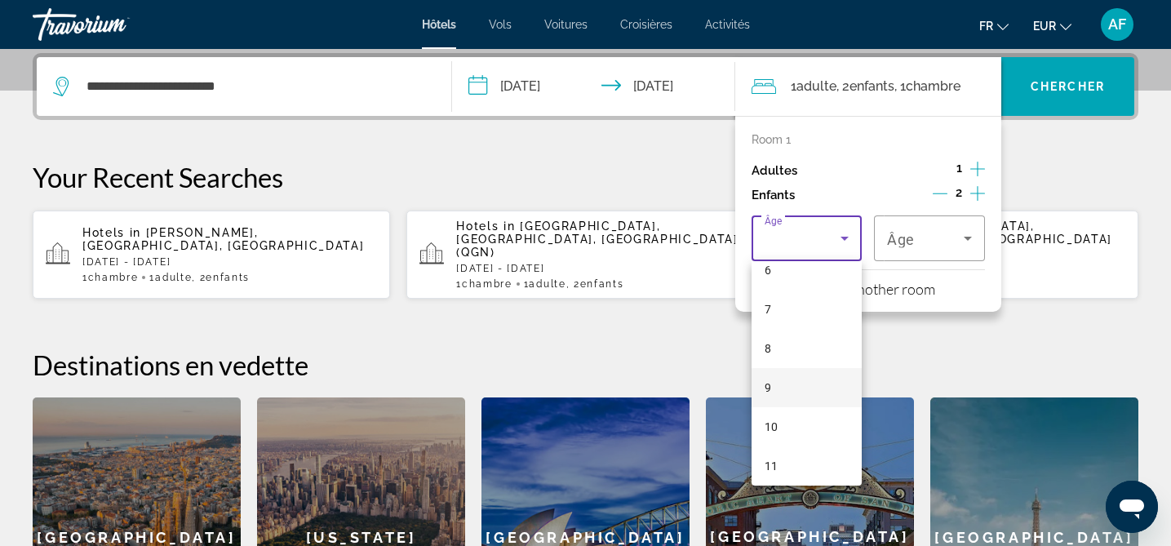
scroll to position [255, 0]
click at [775, 384] on mat-option "9" at bounding box center [807, 385] width 111 height 39
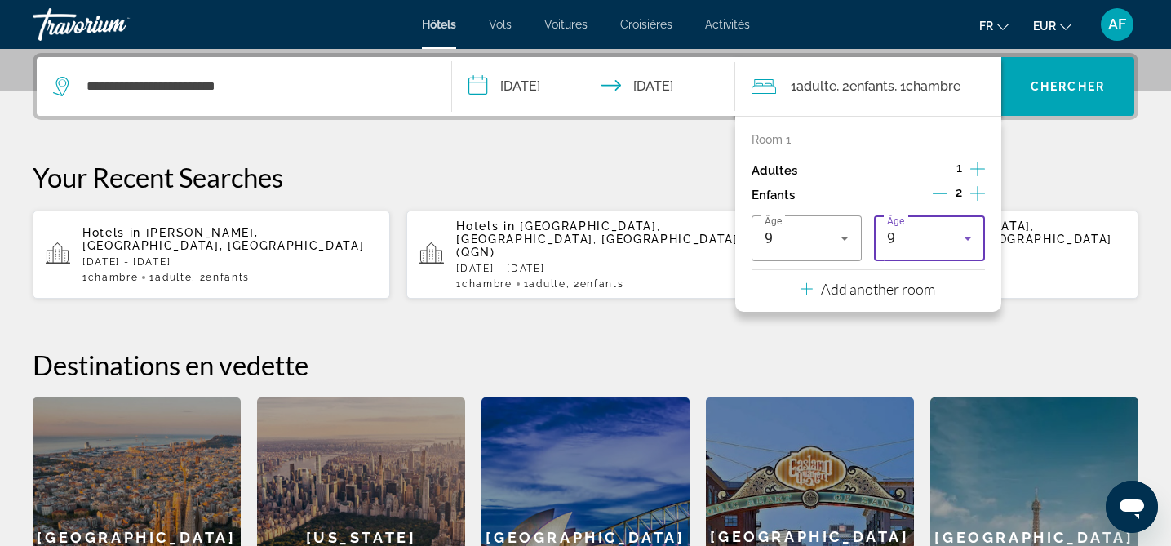
click at [932, 237] on div "9" at bounding box center [925, 239] width 77 height 20
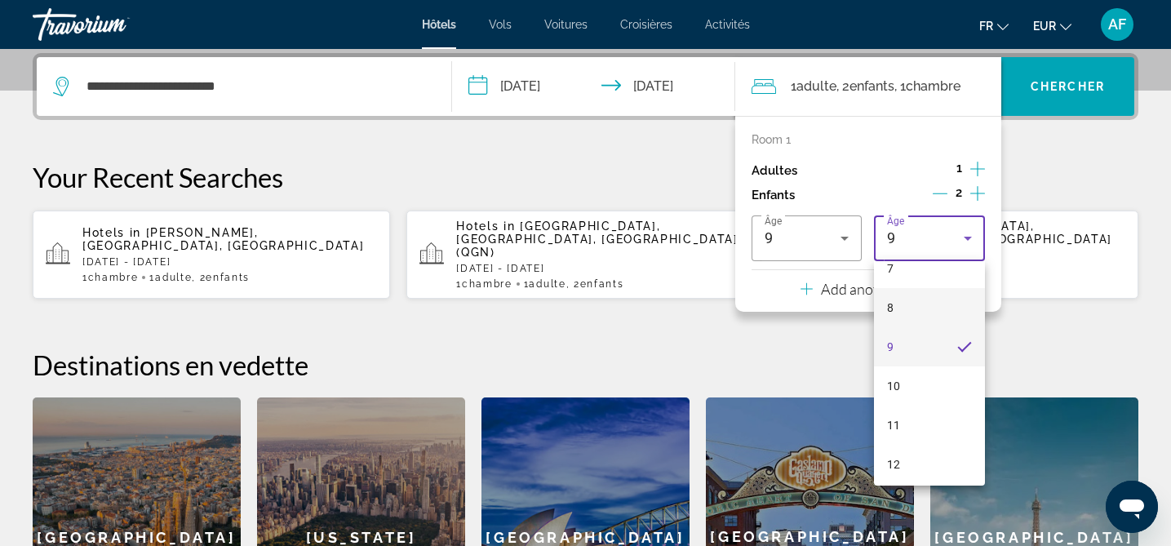
scroll to position [422, 0]
click at [917, 371] on mat-option "13" at bounding box center [929, 374] width 111 height 39
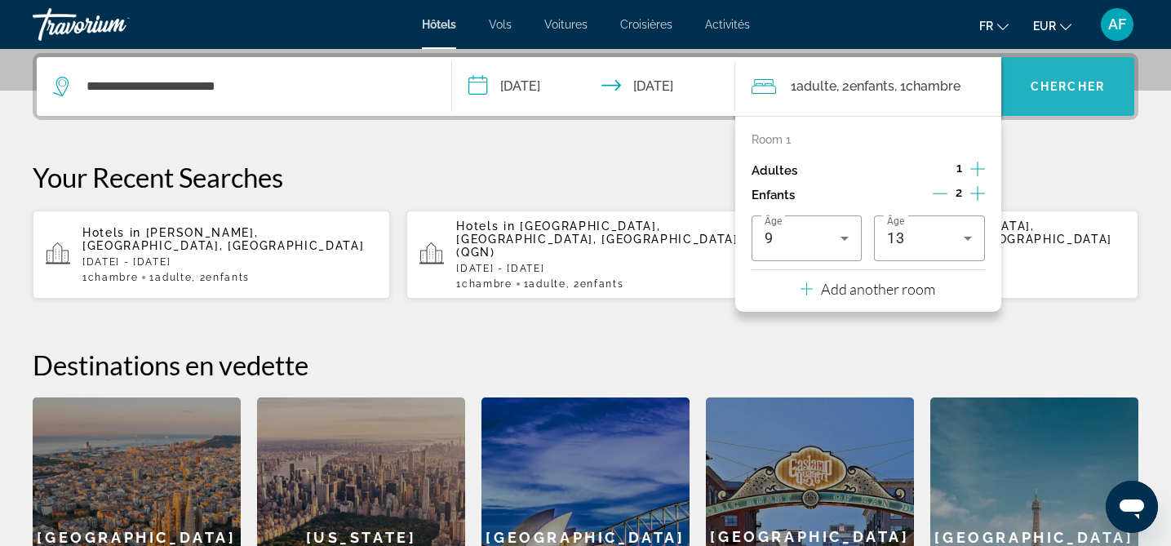
click at [1091, 70] on span "Search widget" at bounding box center [1067, 86] width 133 height 39
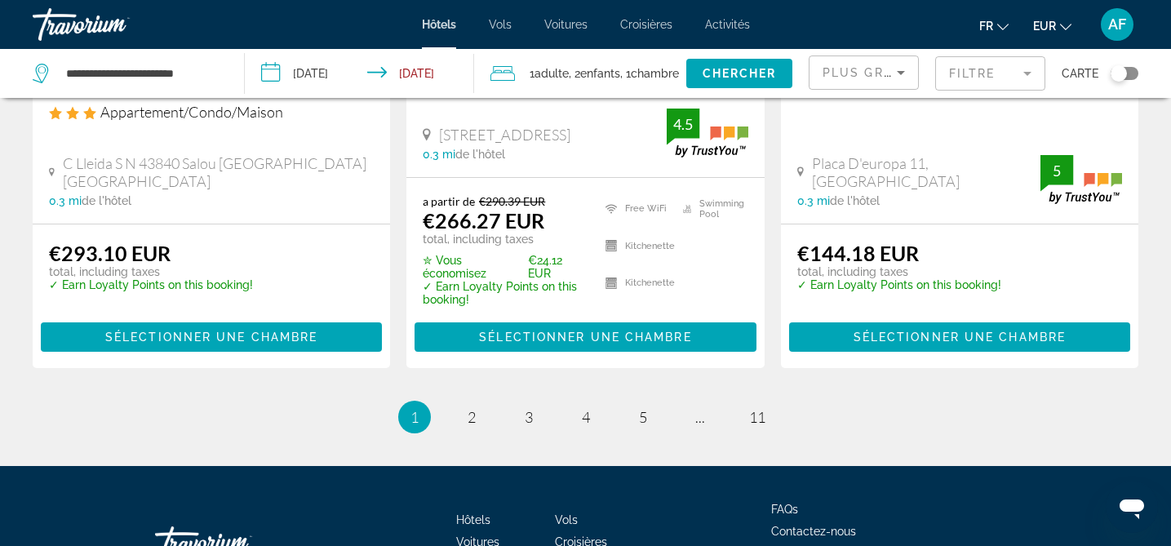
scroll to position [2253, 0]
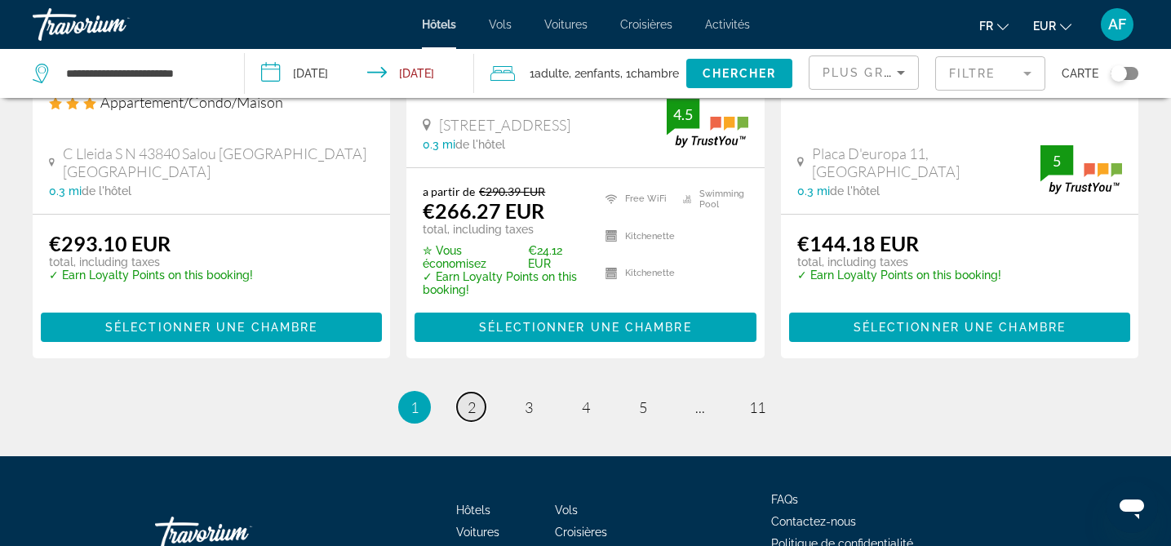
click at [474, 407] on span "2" at bounding box center [472, 407] width 8 height 18
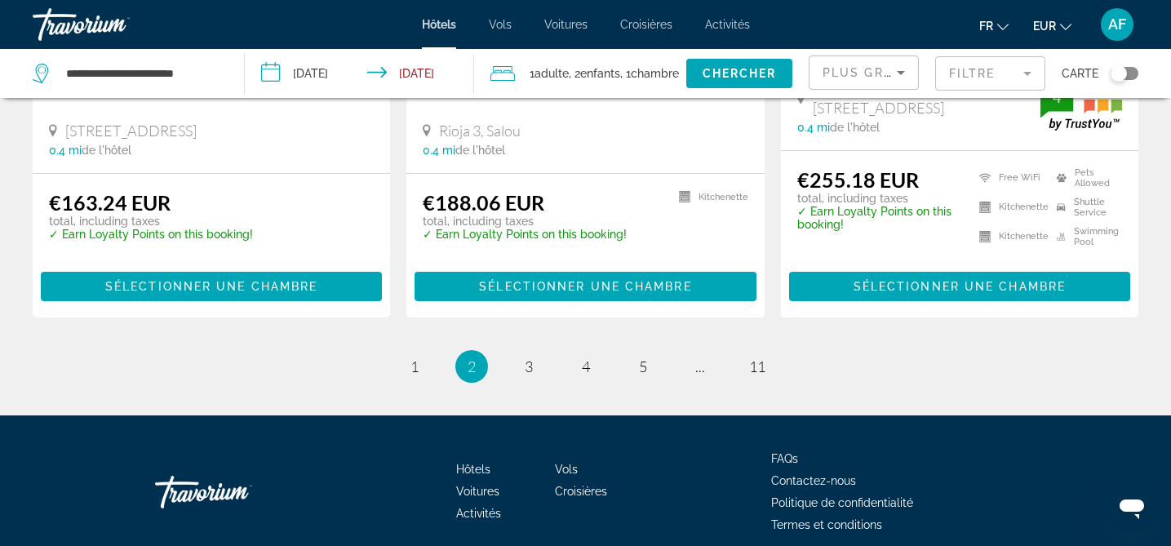
scroll to position [2338, 0]
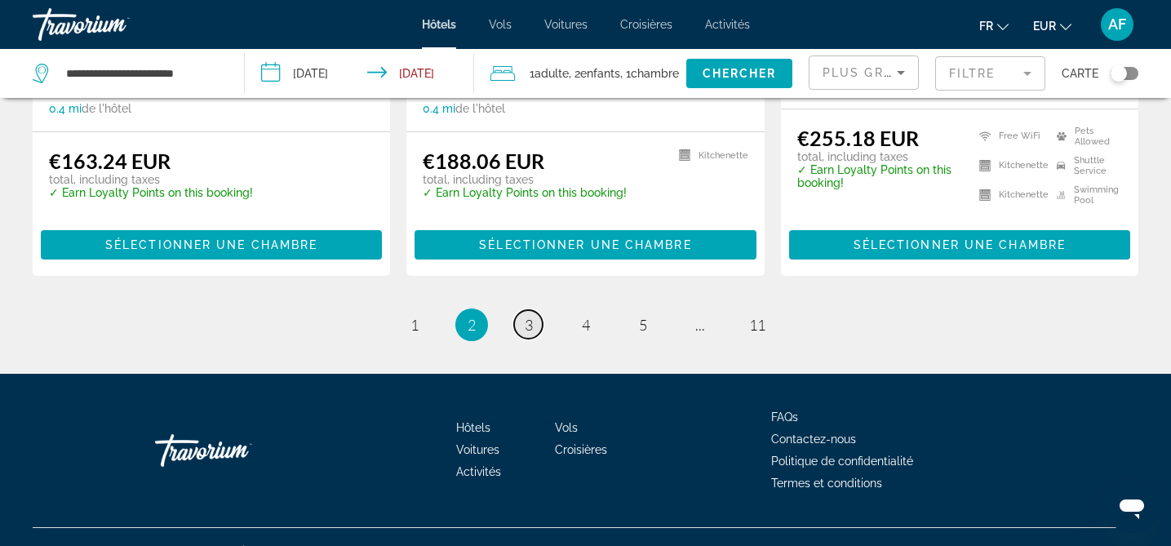
click at [529, 316] on span "3" at bounding box center [529, 325] width 8 height 18
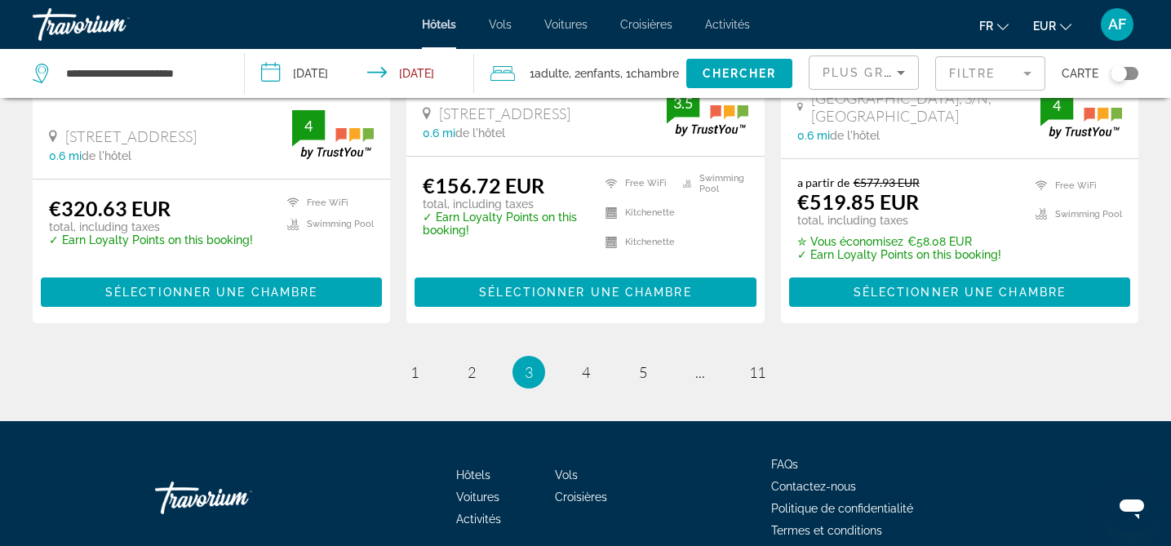
scroll to position [2372, 0]
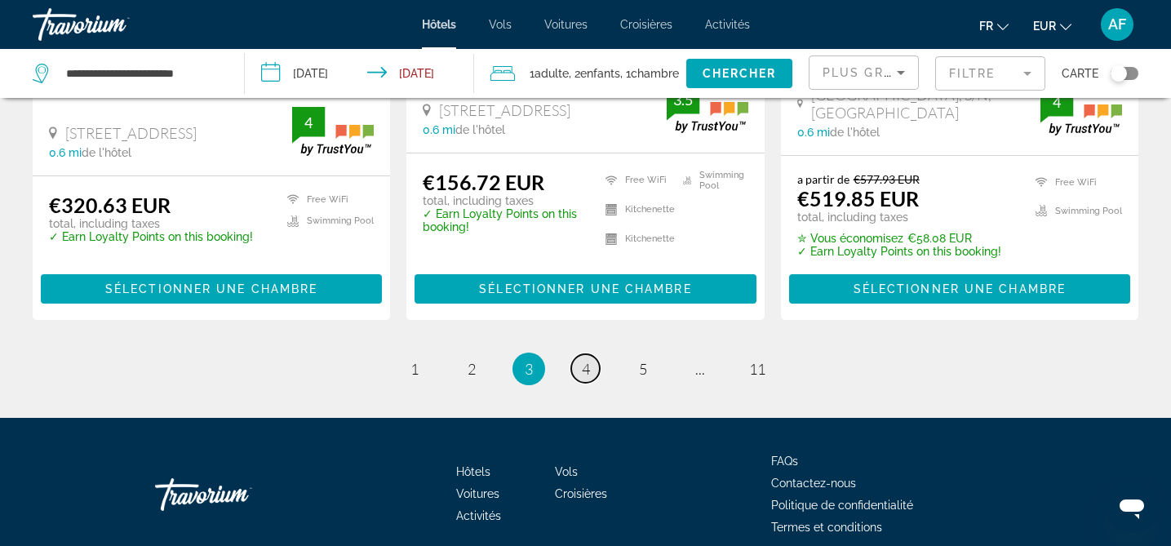
click at [586, 360] on span "4" at bounding box center [586, 369] width 8 height 18
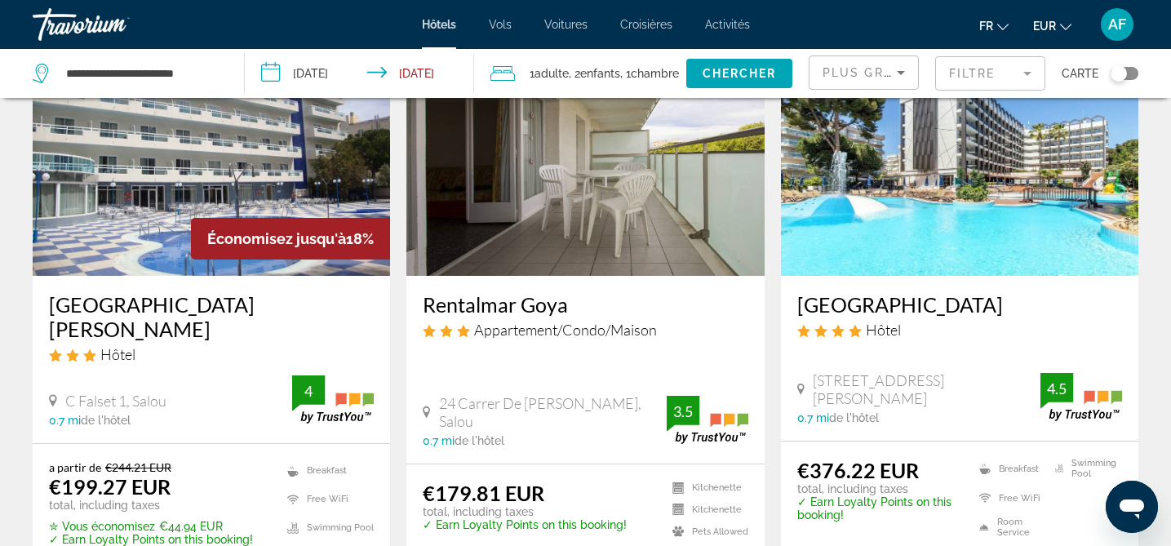
scroll to position [1365, 0]
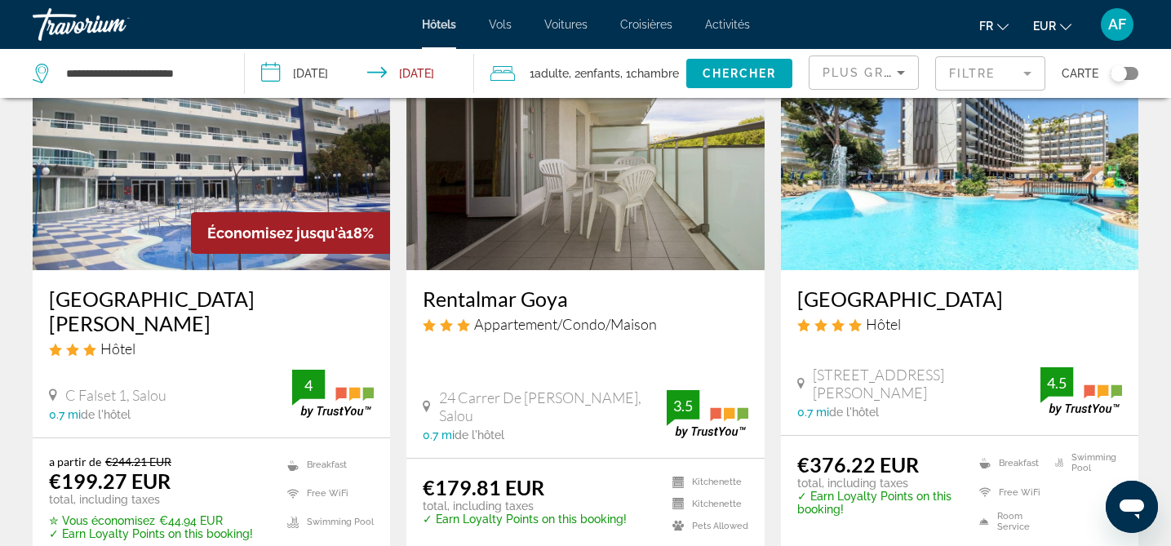
click at [180, 286] on h3 "[GEOGRAPHIC_DATA][PERSON_NAME]" at bounding box center [211, 310] width 325 height 49
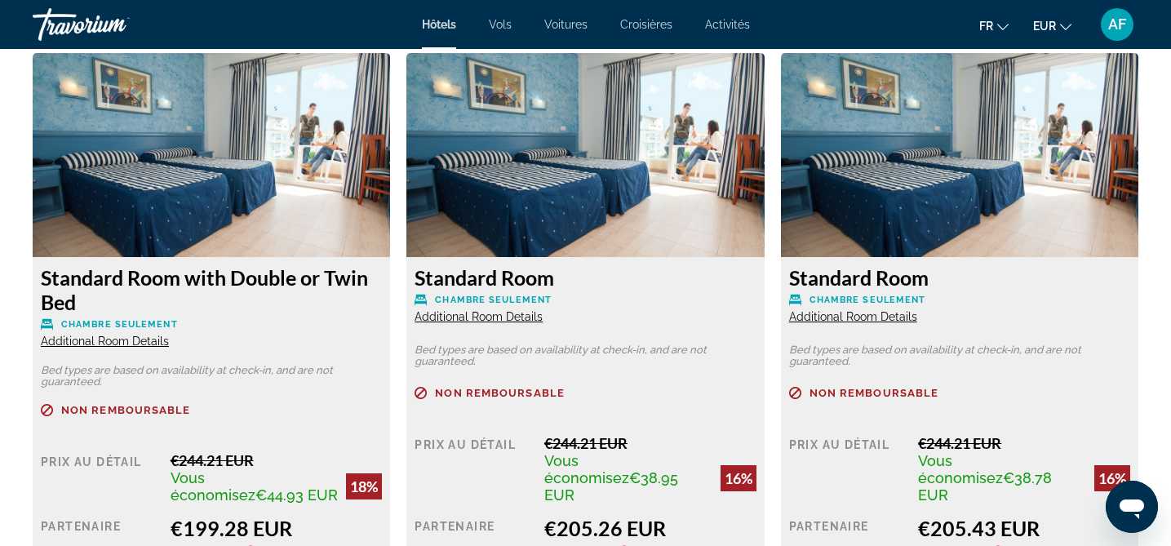
scroll to position [2259, 0]
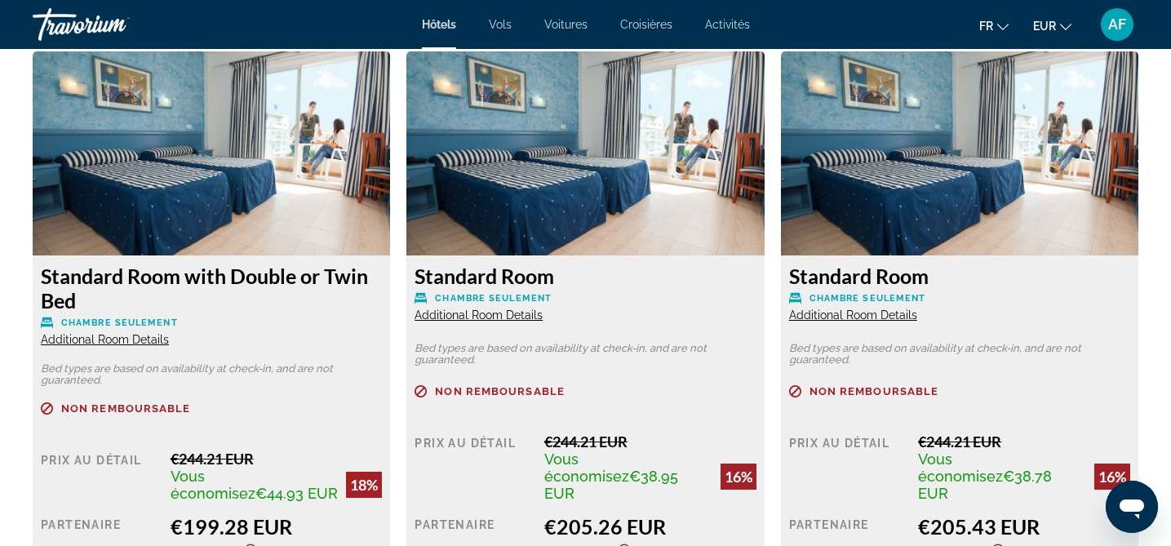
click at [111, 344] on span "Additional Room Details" at bounding box center [105, 339] width 128 height 13
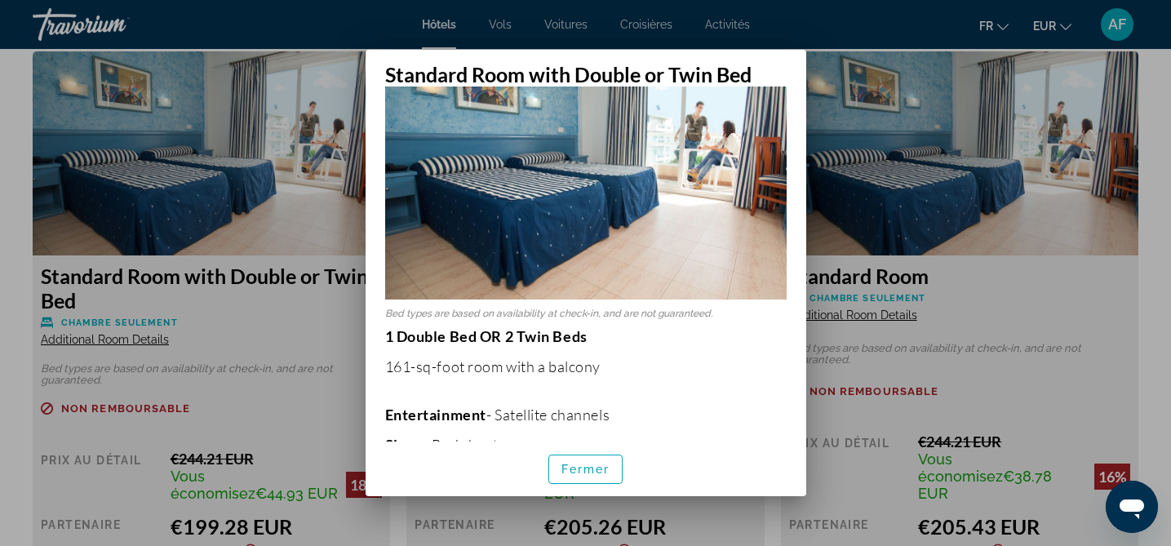
scroll to position [95, 0]
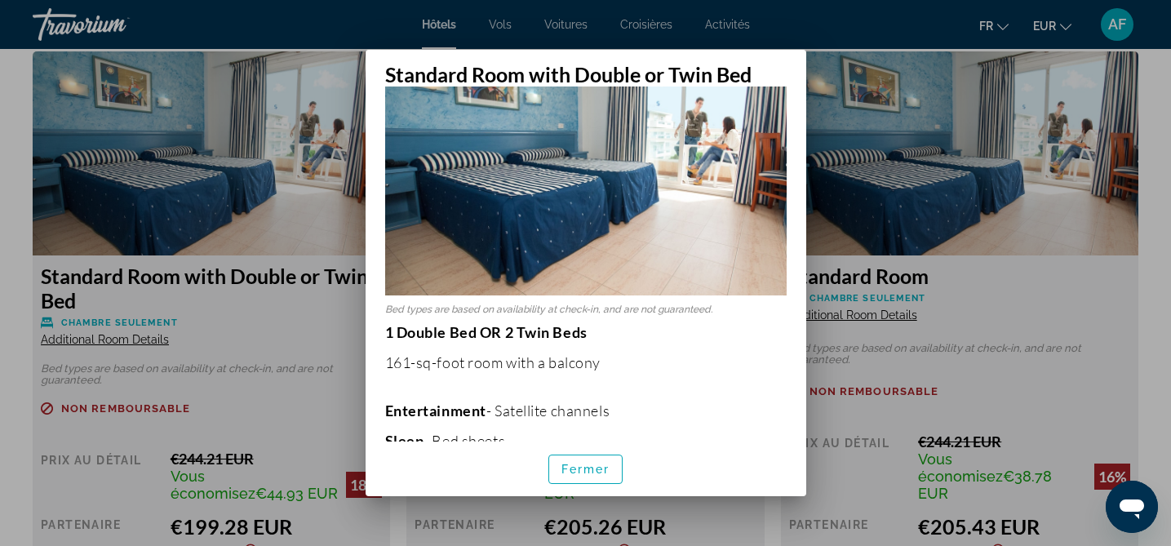
click at [935, 310] on div at bounding box center [585, 273] width 1171 height 546
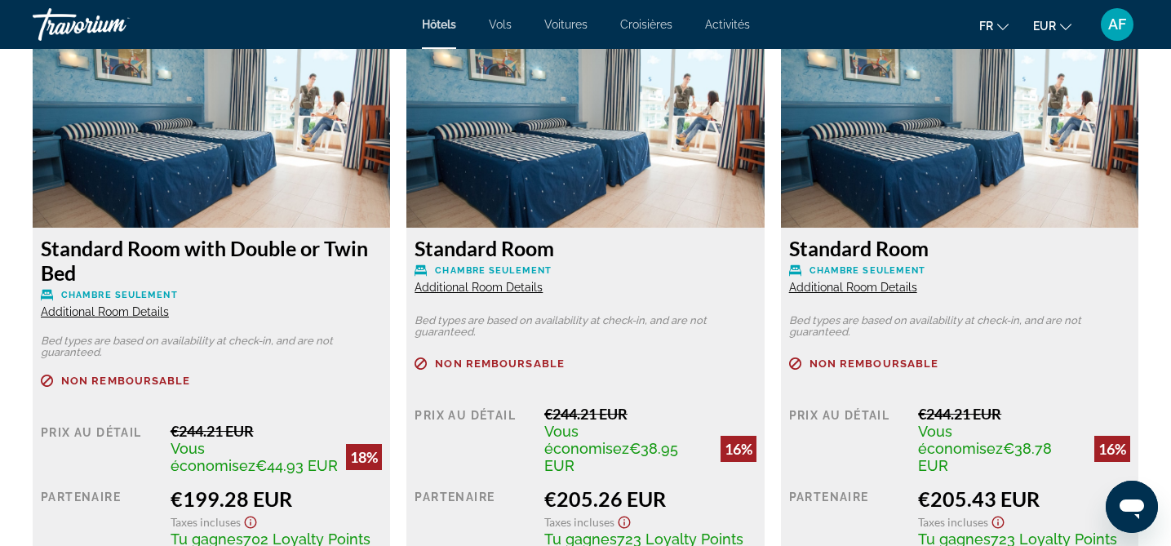
scroll to position [2297, 0]
